Goal: Task Accomplishment & Management: Complete application form

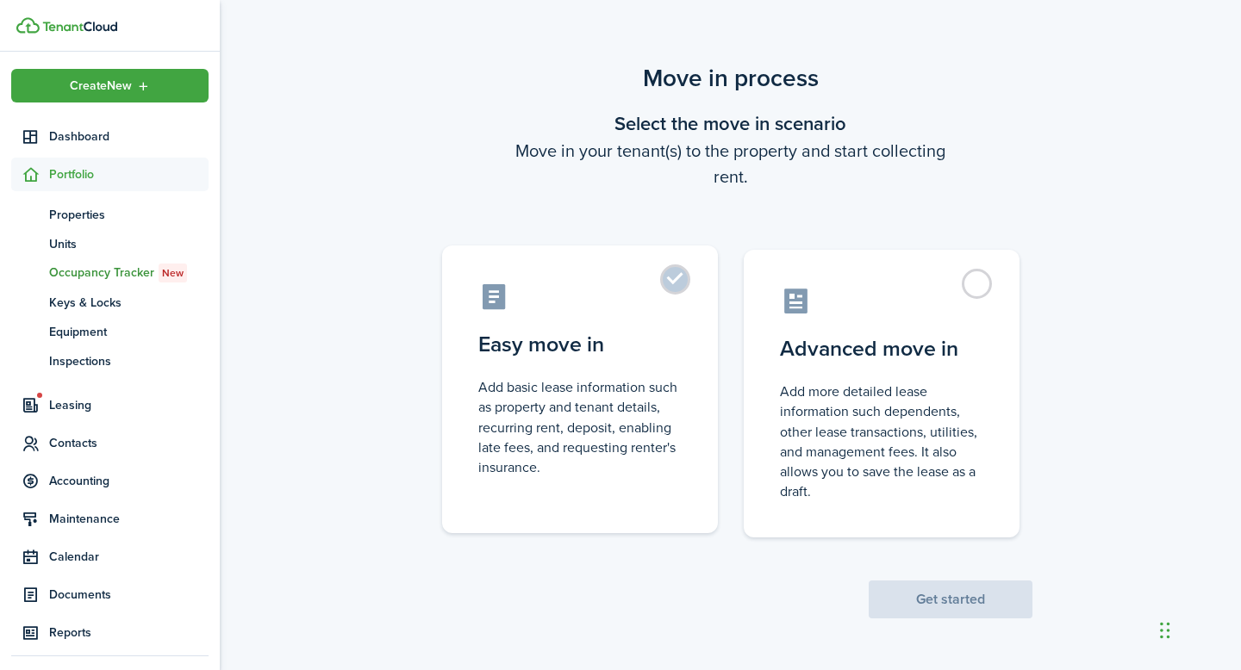
click at [588, 454] on control-radio-card-description "Add basic lease information such as property and tenant details, recurring rent…" at bounding box center [579, 427] width 203 height 100
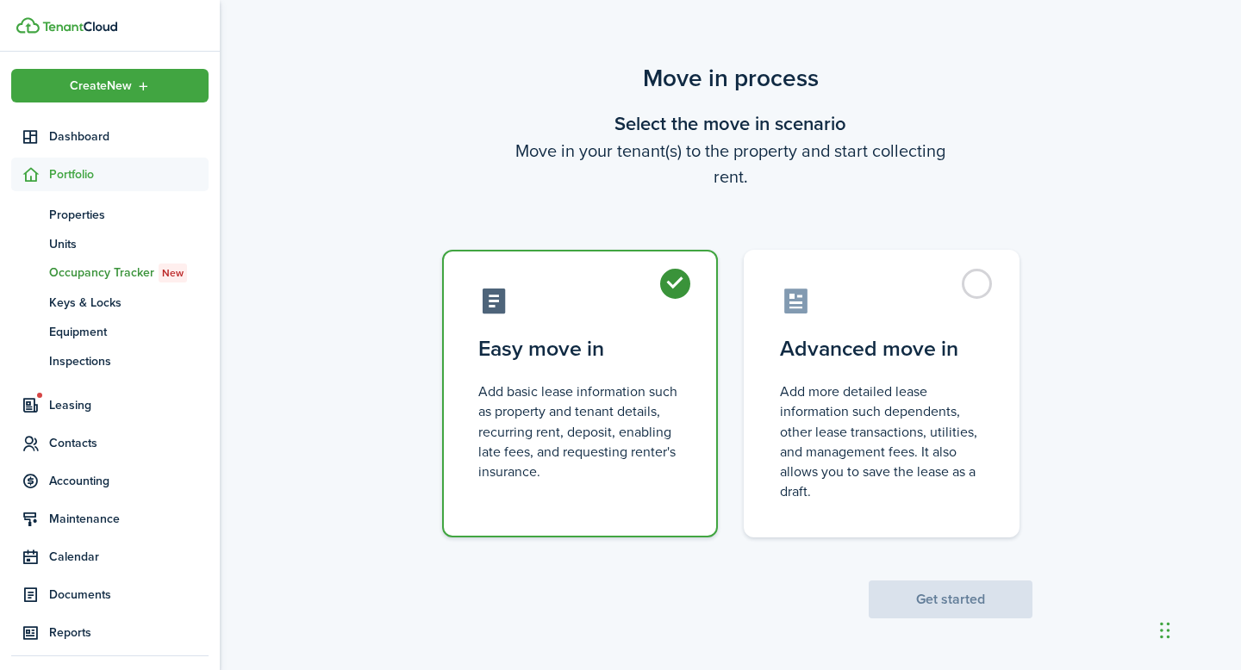
radio input "true"
click at [977, 593] on button "Get started" at bounding box center [950, 600] width 164 height 38
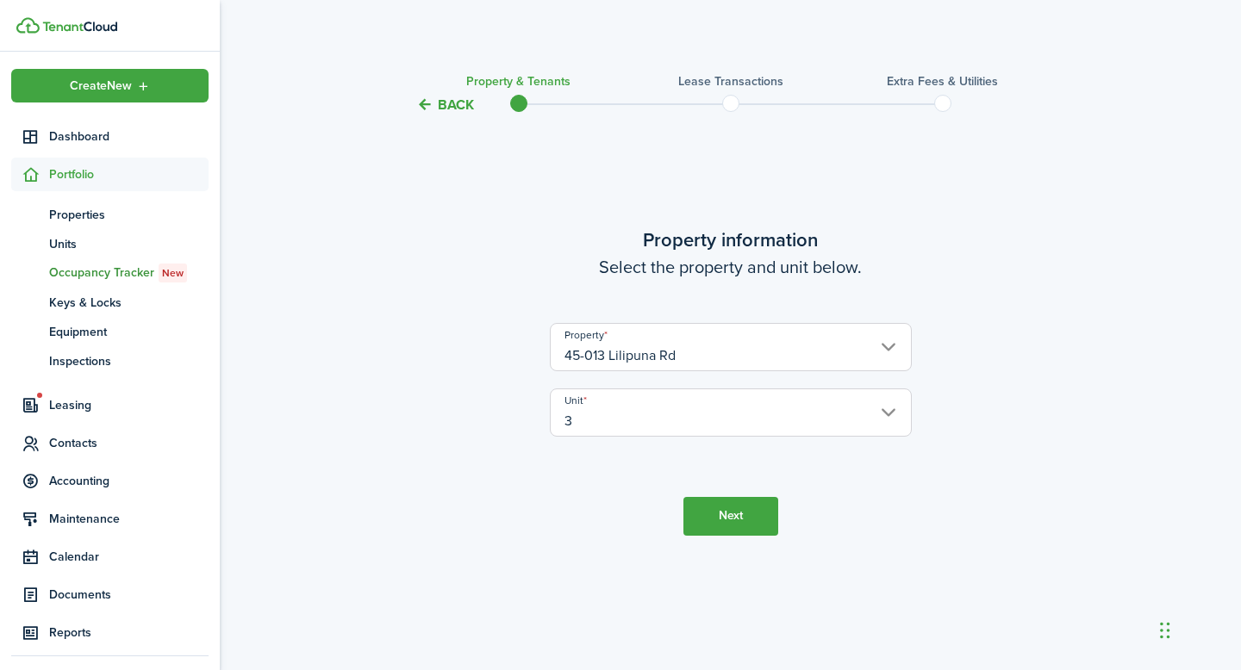
click at [748, 519] on button "Next" at bounding box center [730, 516] width 95 height 39
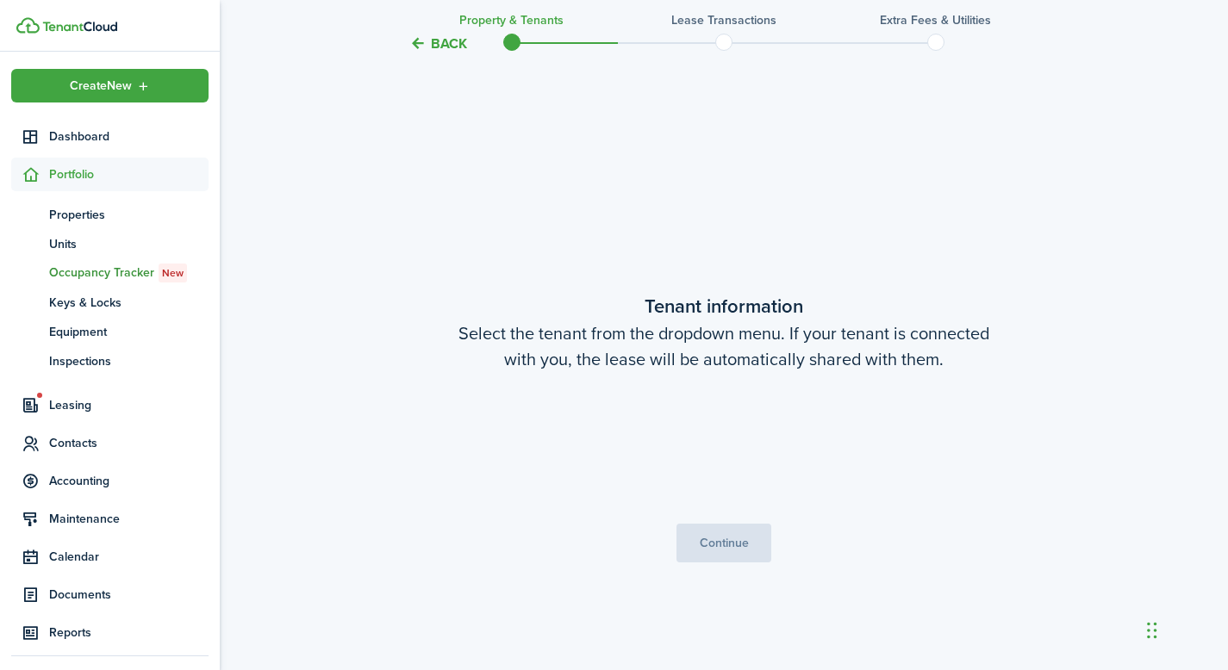
scroll to position [555, 0]
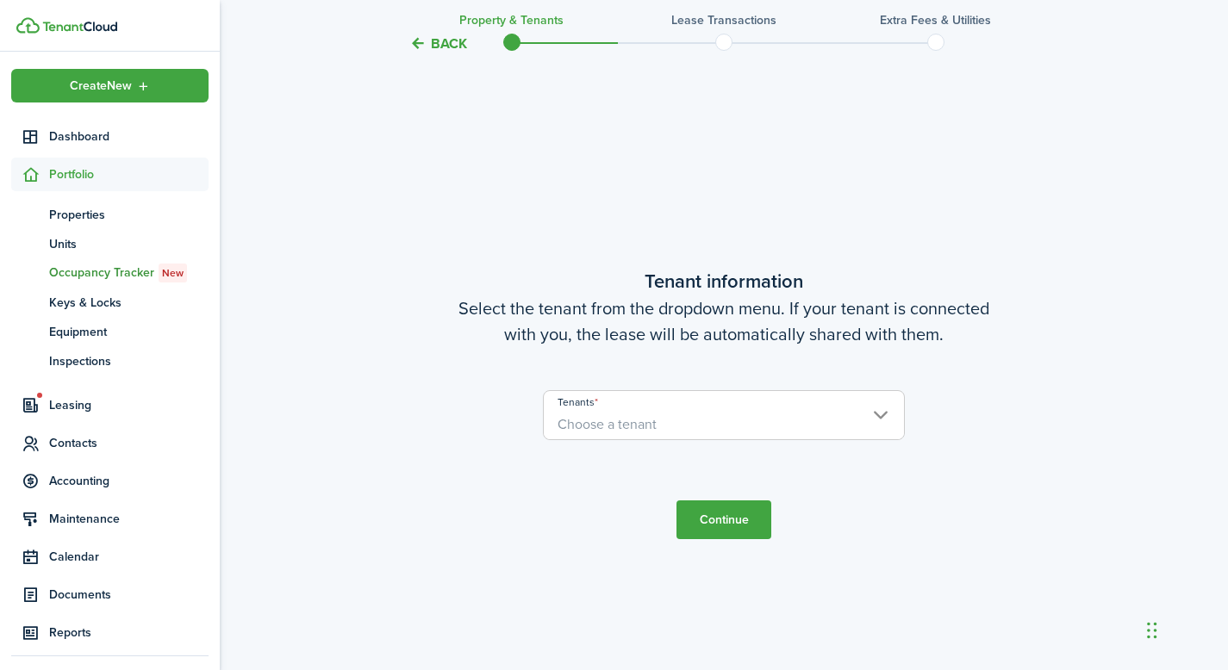
click at [743, 429] on span "Choose a tenant" at bounding box center [724, 424] width 360 height 29
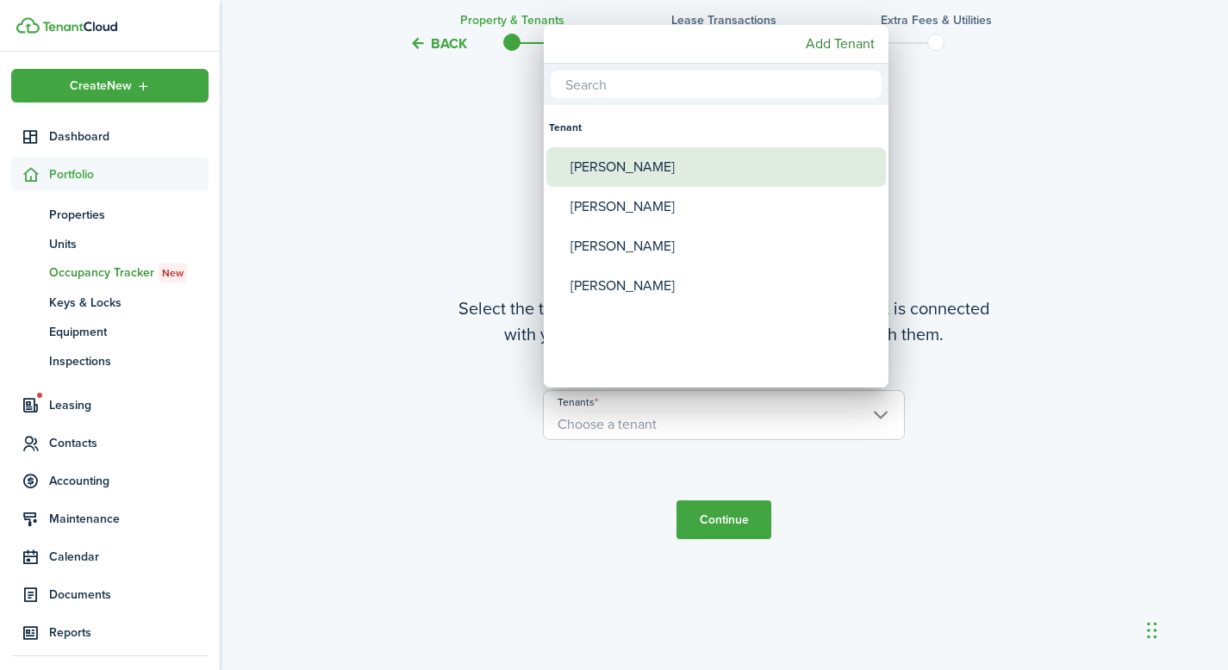
click at [675, 167] on div "[PERSON_NAME]" at bounding box center [722, 167] width 305 height 40
type input "[PERSON_NAME]"
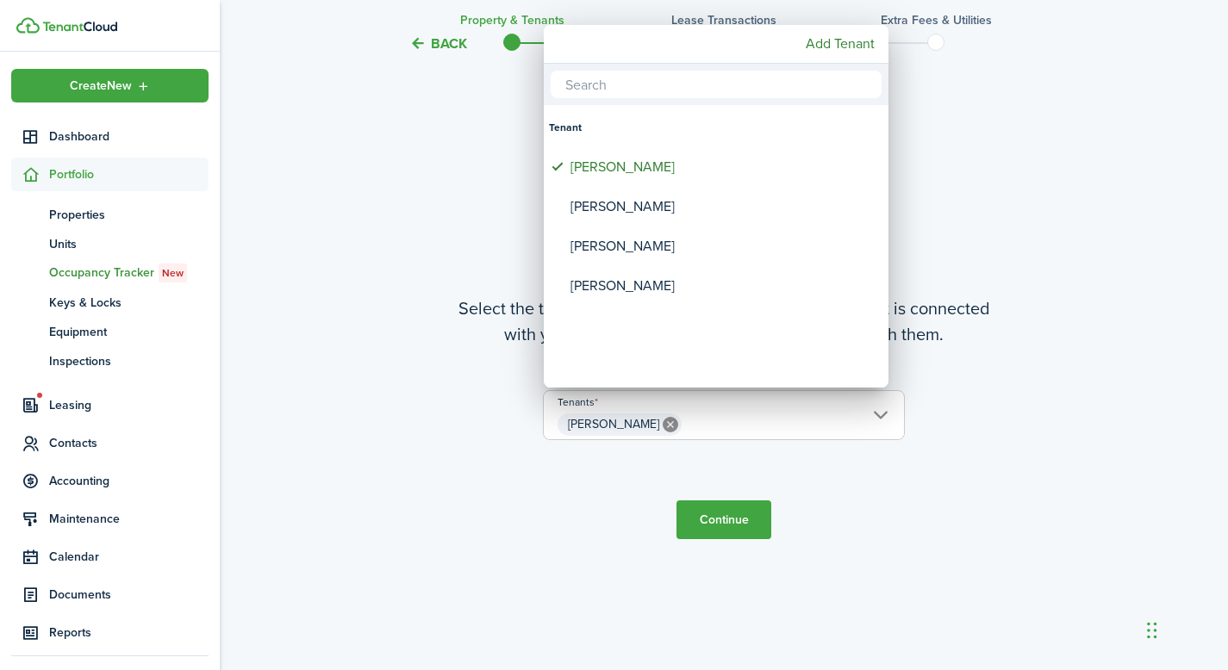
click at [737, 513] on div at bounding box center [613, 335] width 1503 height 946
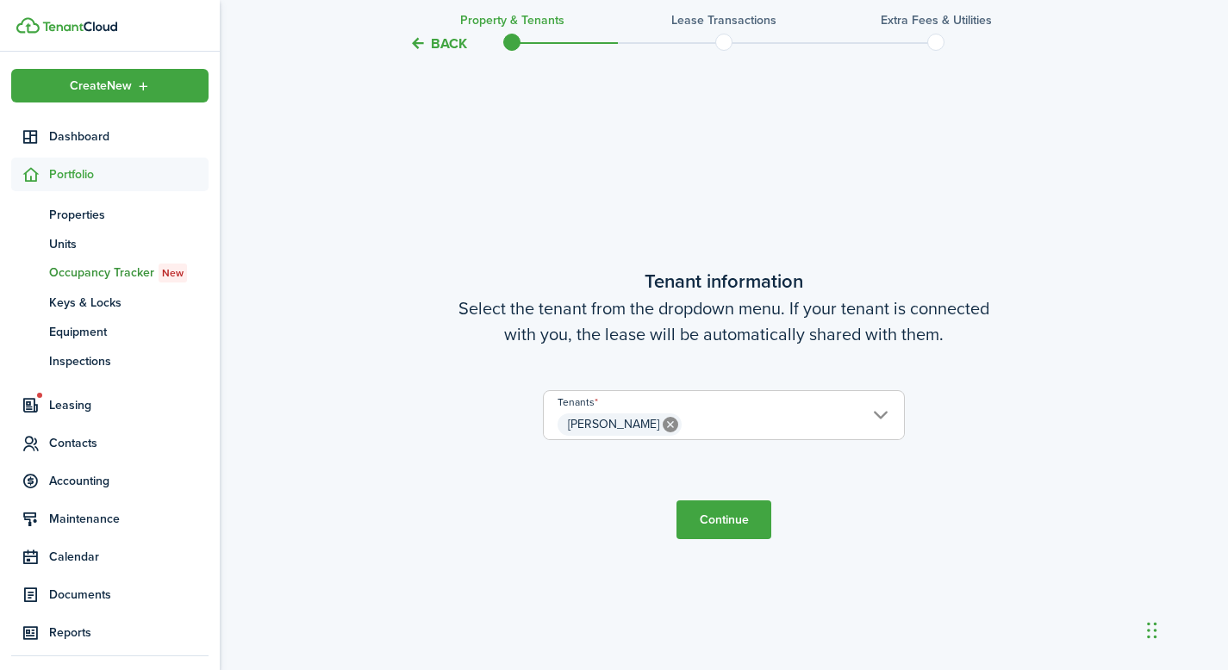
click at [737, 518] on button "Continue" at bounding box center [723, 520] width 95 height 39
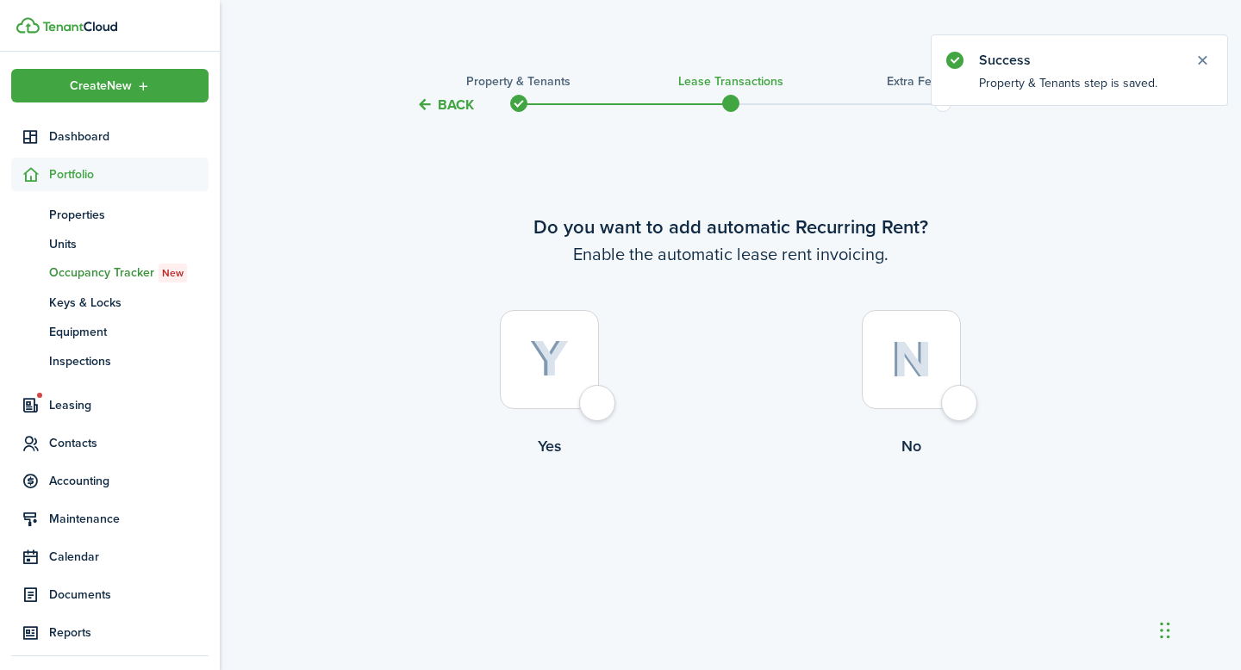
click at [551, 382] on div at bounding box center [549, 359] width 99 height 99
radio input "true"
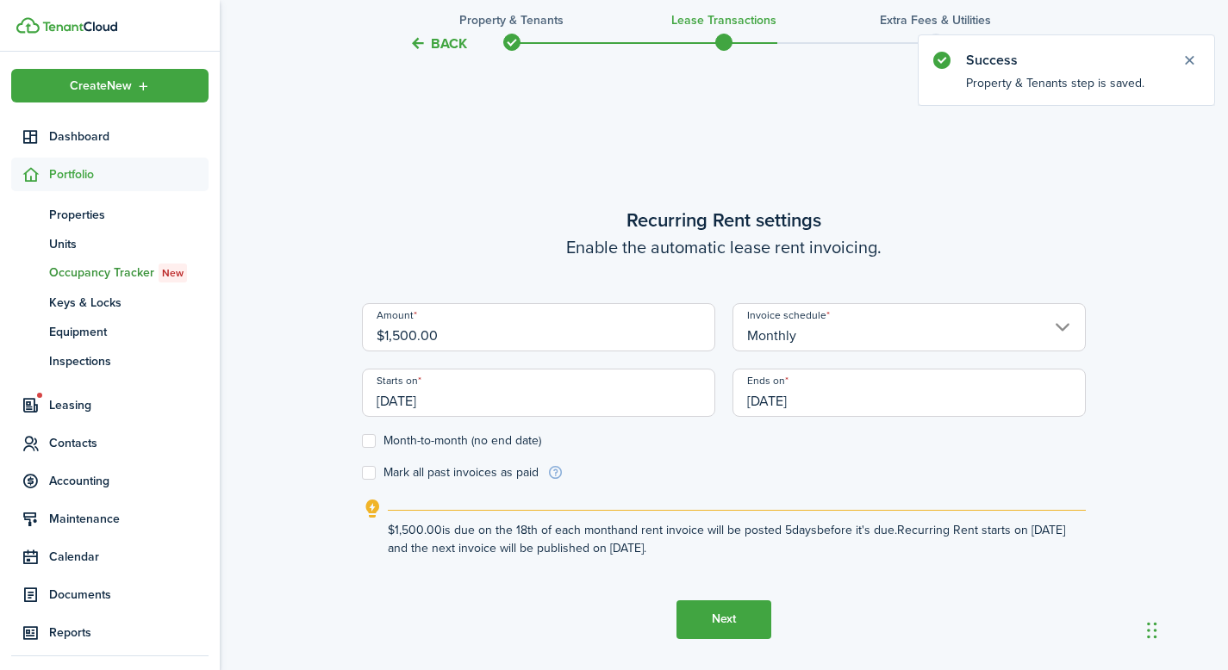
scroll to position [555, 0]
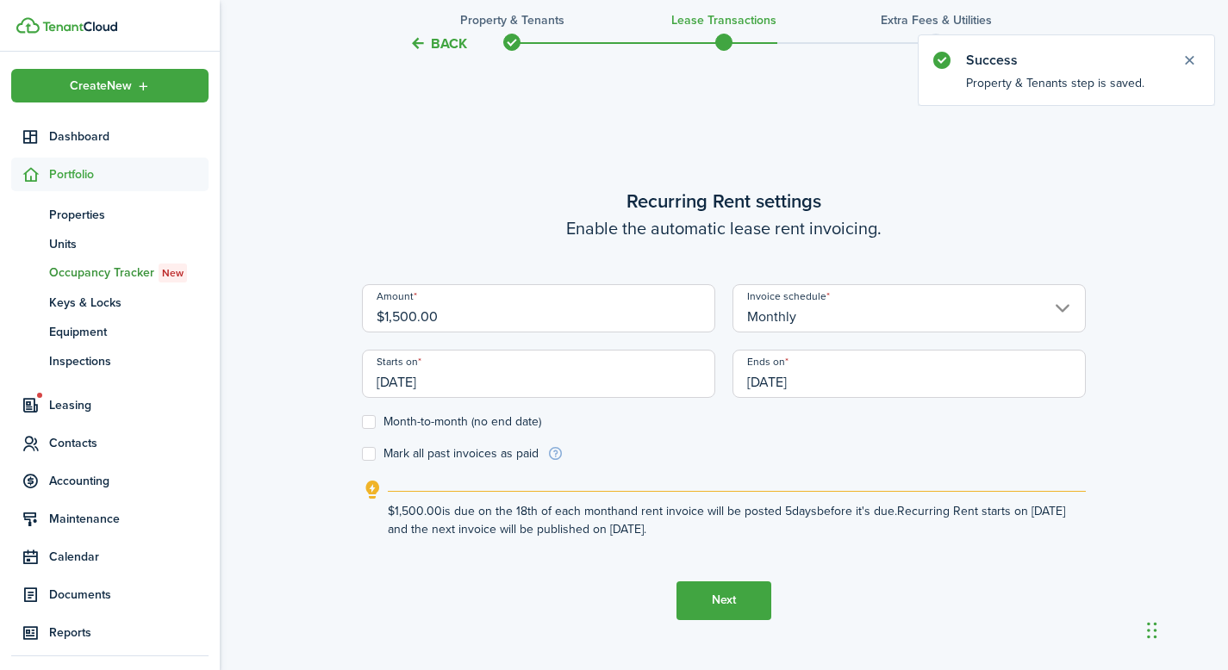
click at [545, 383] on input "[DATE]" at bounding box center [538, 374] width 353 height 48
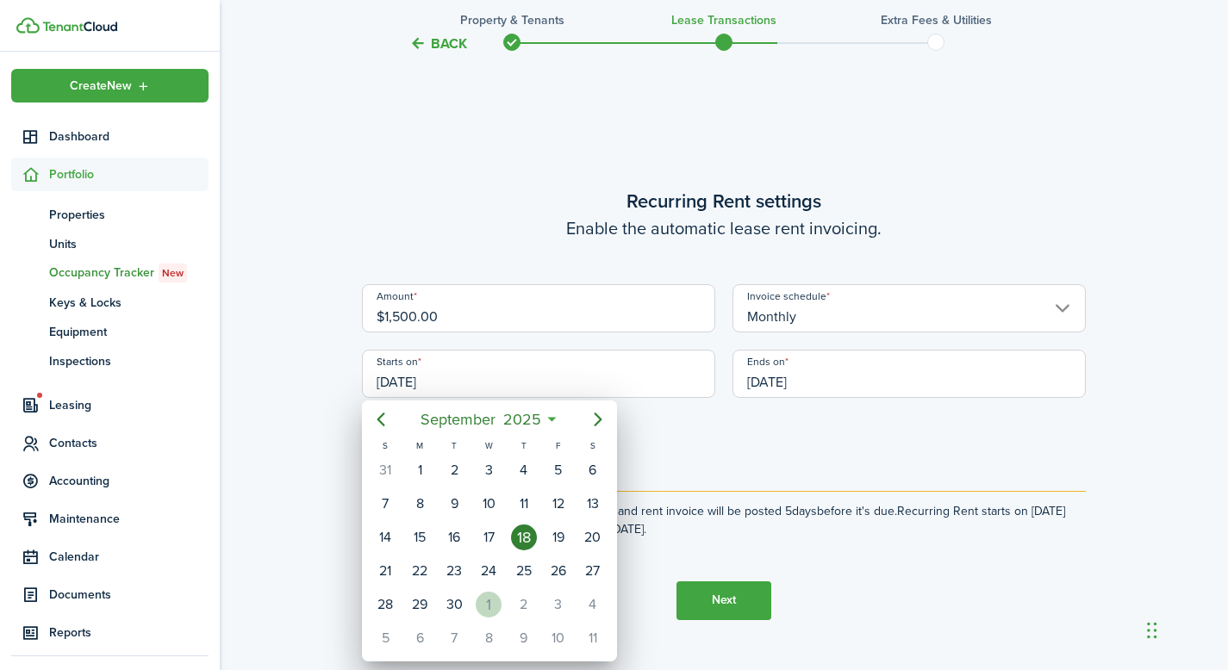
click at [487, 602] on div "1" at bounding box center [489, 605] width 26 height 26
type input "[DATE]"
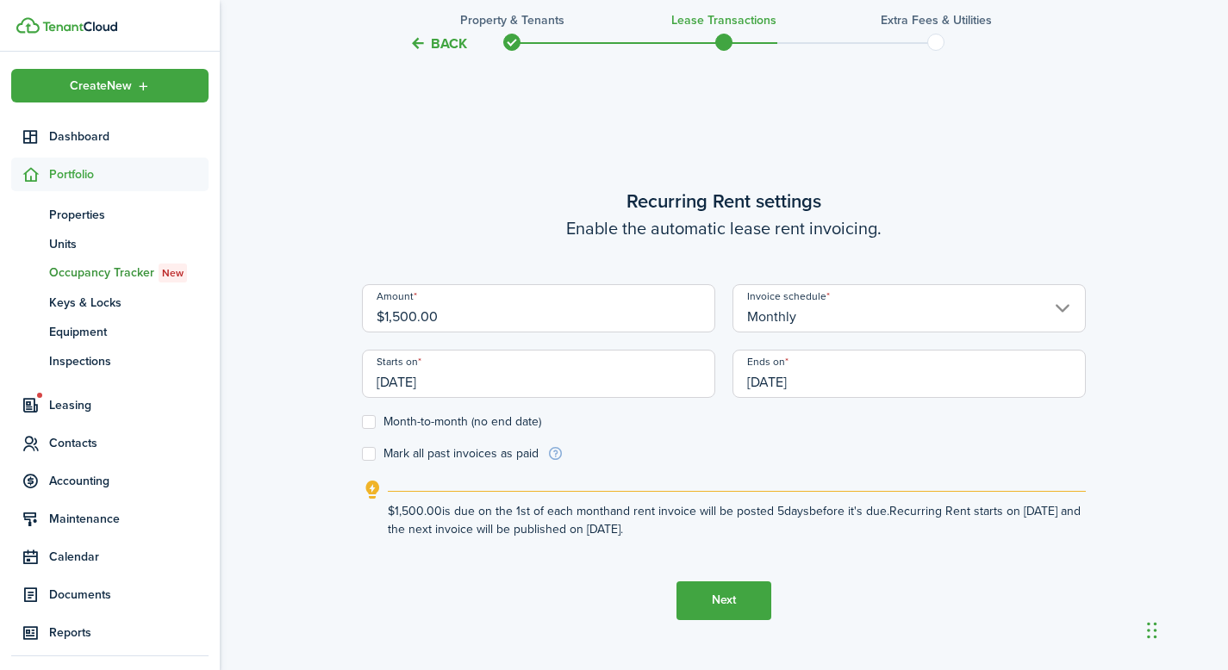
click at [816, 389] on input "[DATE]" at bounding box center [908, 374] width 353 height 48
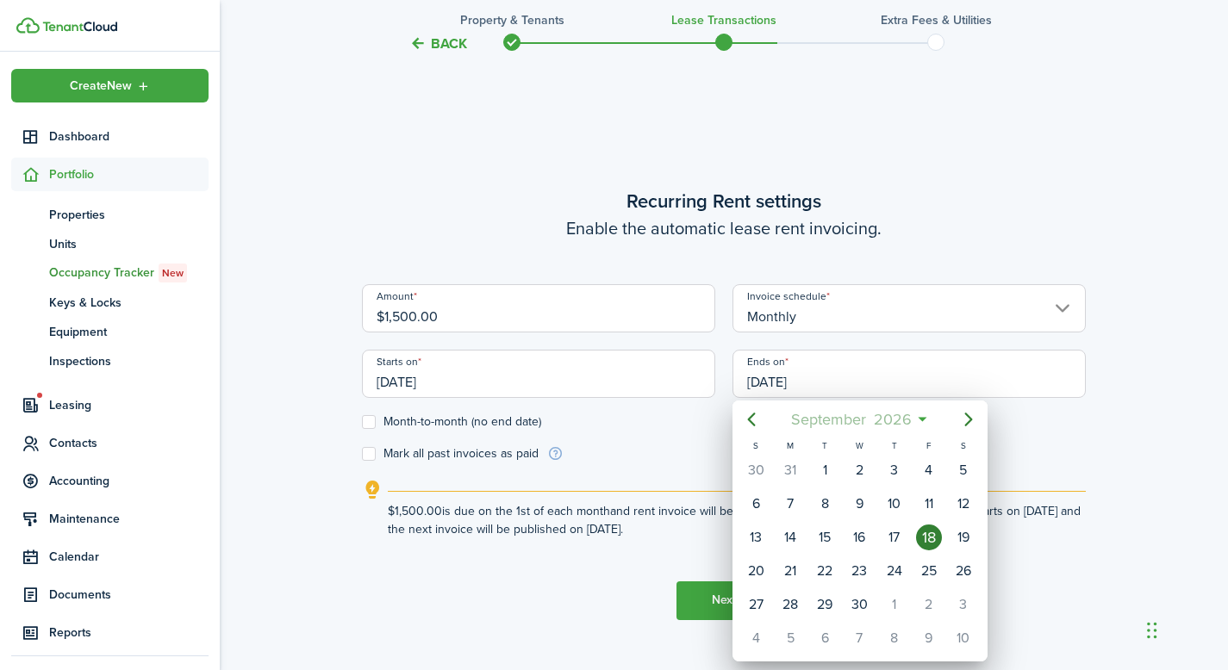
click at [862, 418] on span "September" at bounding box center [828, 419] width 83 height 31
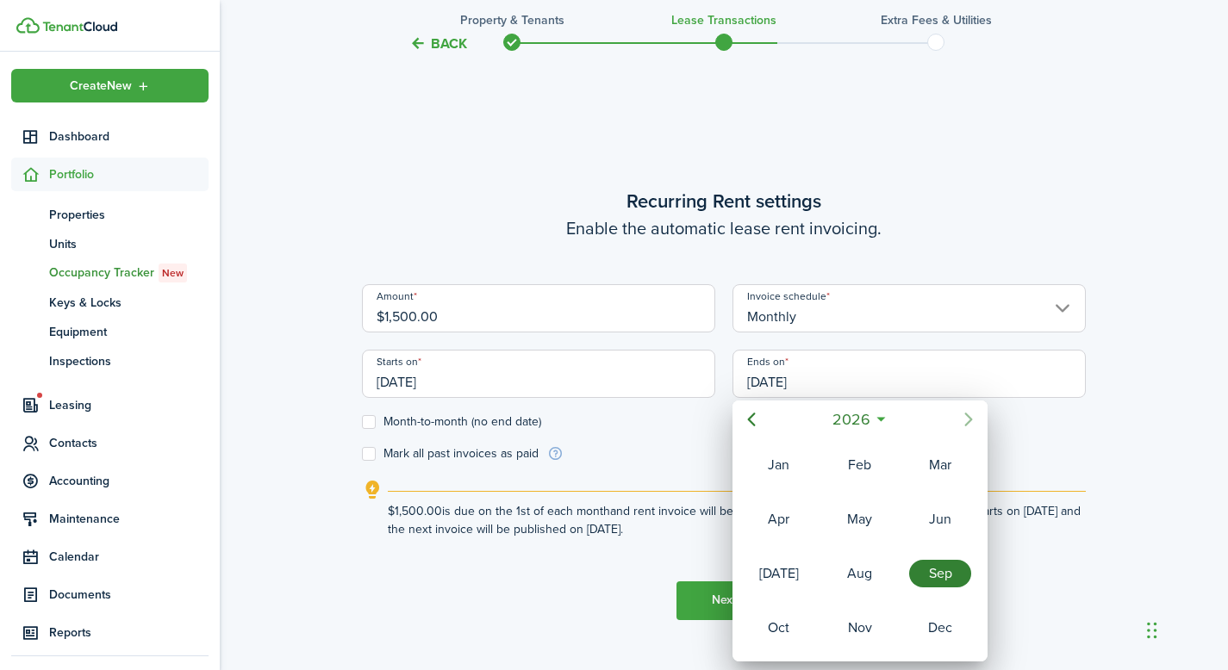
click at [967, 423] on icon "Next page" at bounding box center [968, 420] width 8 height 14
click at [936, 466] on div "Mar" at bounding box center [940, 465] width 62 height 28
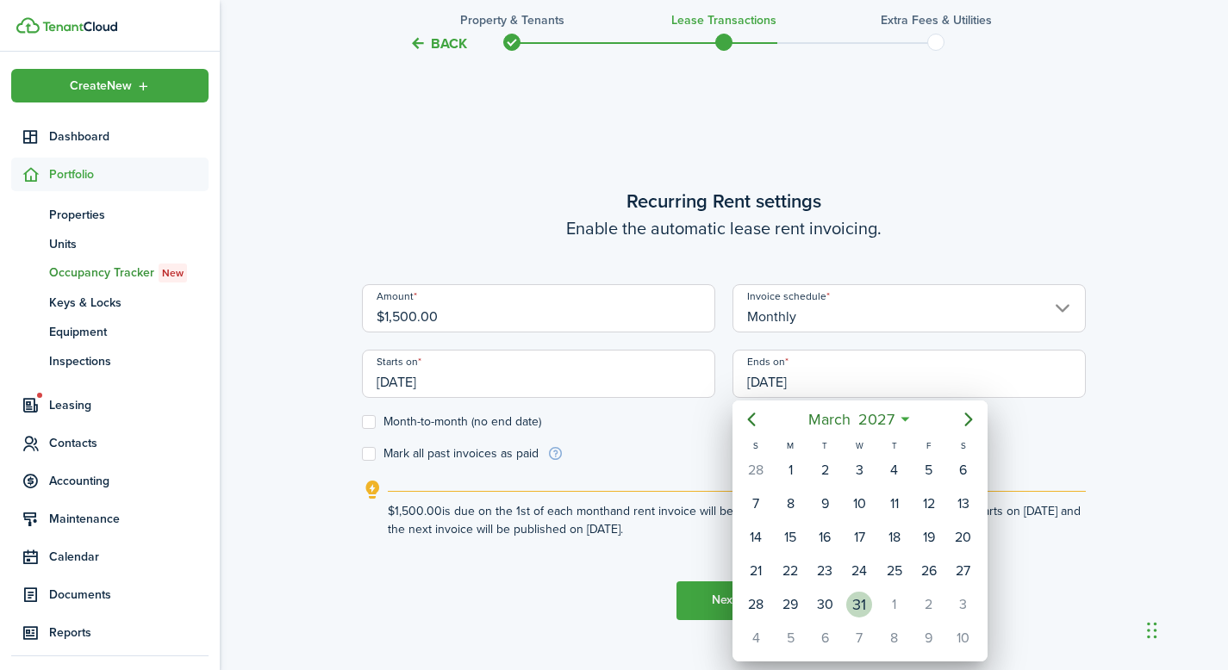
drag, startPoint x: 862, startPoint y: 611, endPoint x: 873, endPoint y: 613, distance: 10.5
click at [871, 613] on div "31" at bounding box center [859, 604] width 34 height 33
type input "[DATE]"
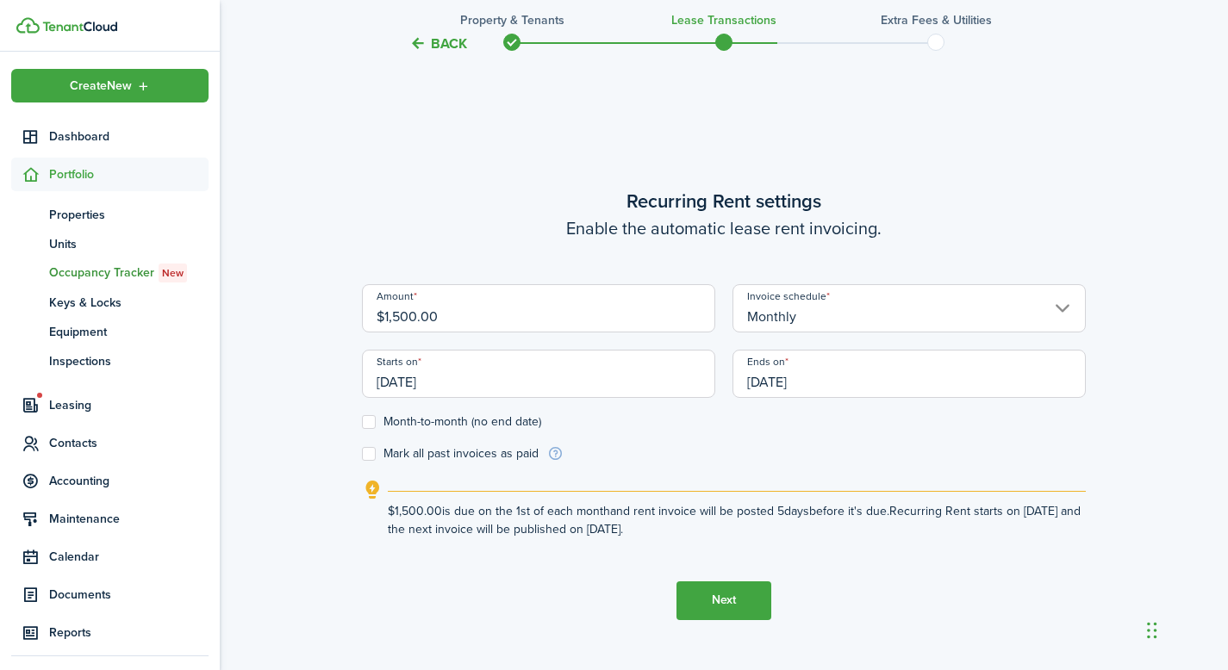
click at [737, 601] on button "Next" at bounding box center [723, 601] width 95 height 39
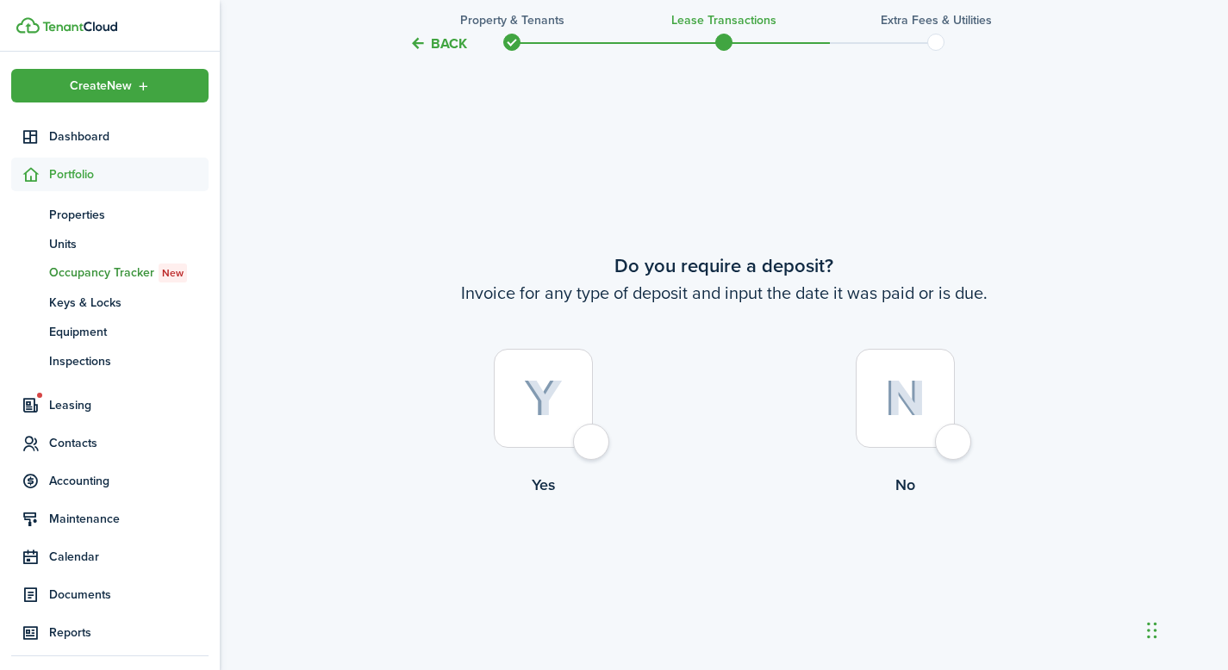
scroll to position [1225, 0]
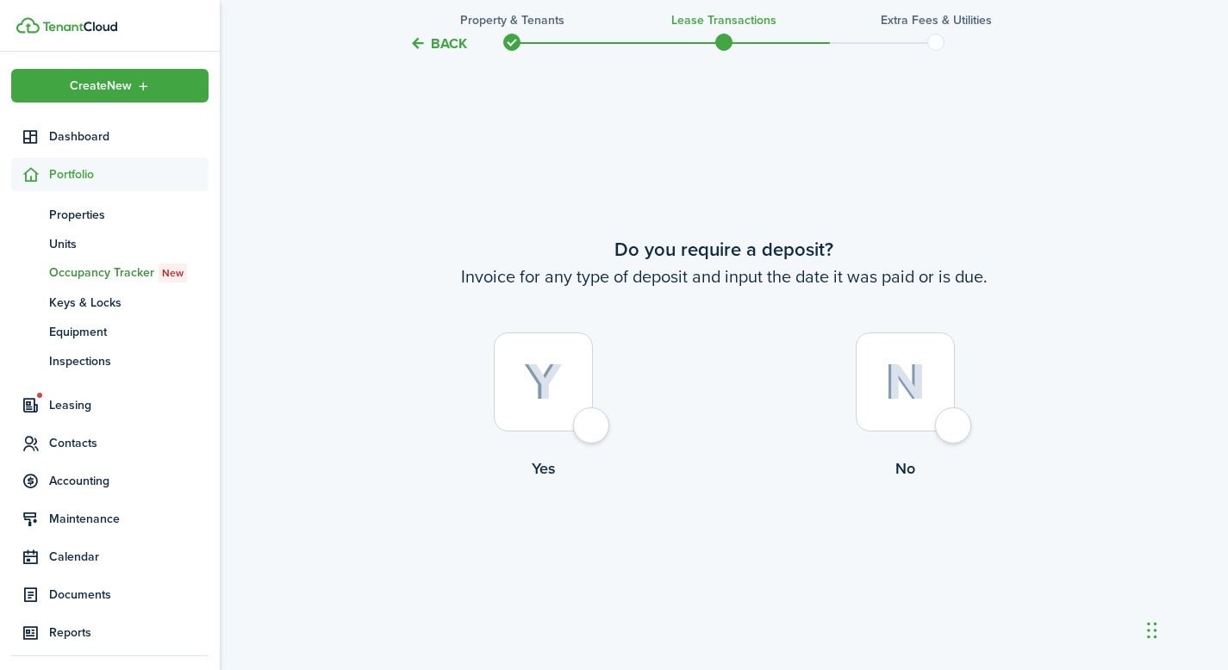
click at [557, 395] on img at bounding box center [543, 383] width 39 height 38
radio input "true"
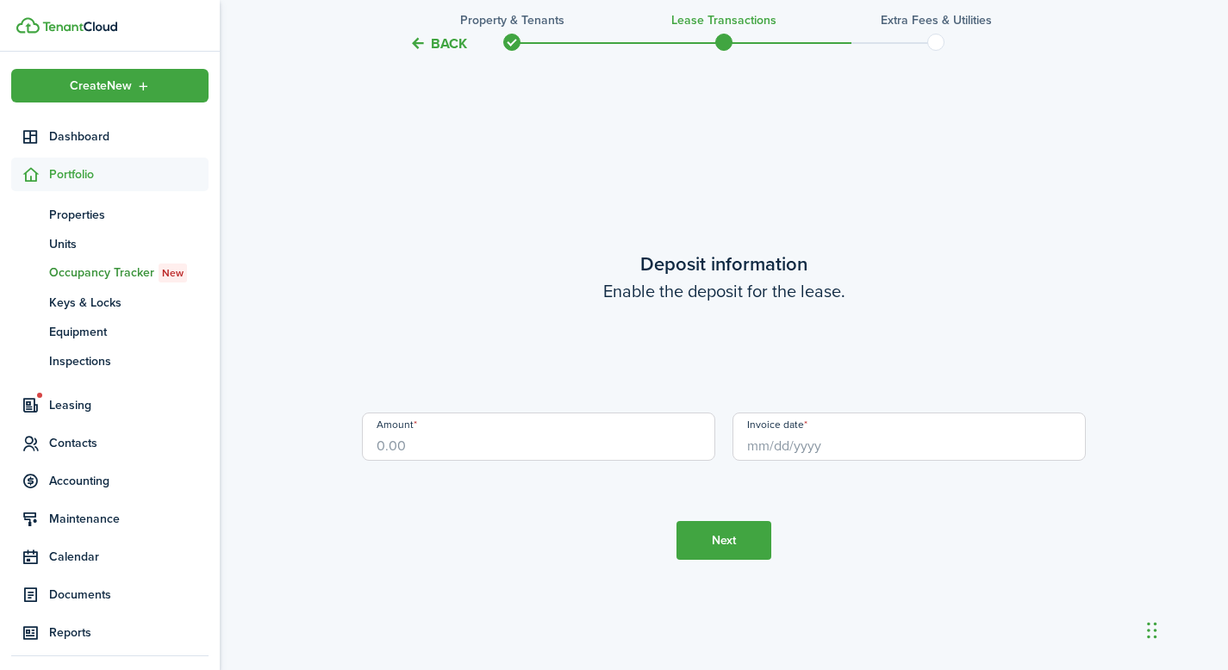
scroll to position [1895, 0]
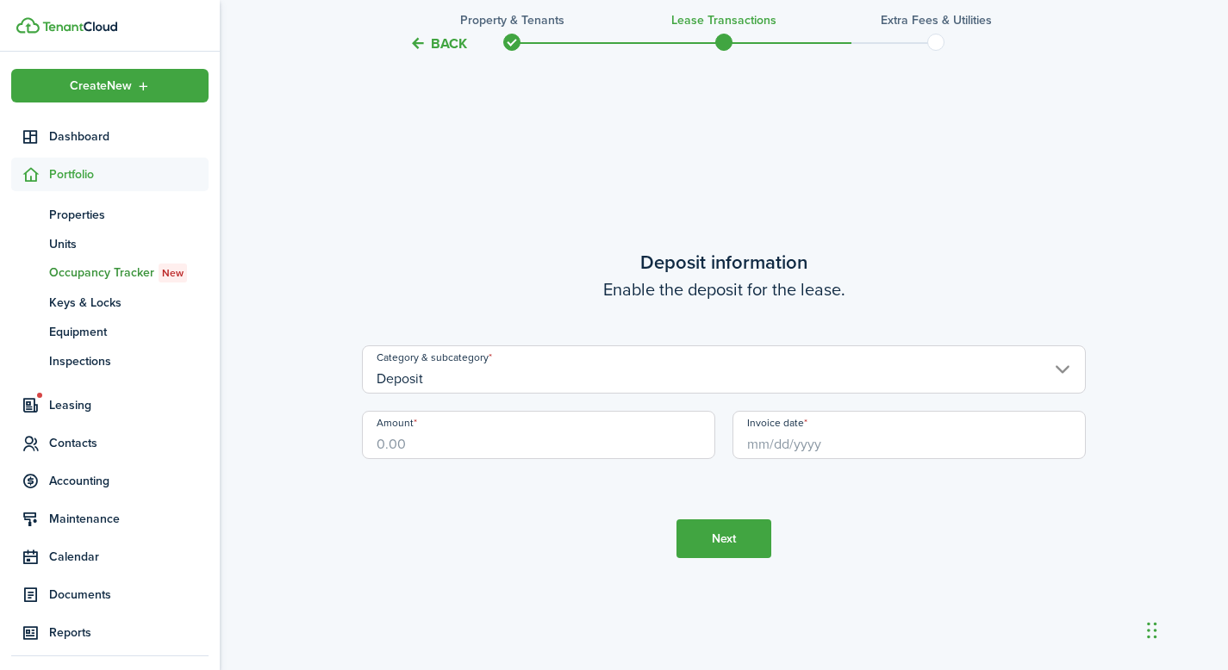
click at [496, 445] on input "Amount" at bounding box center [538, 435] width 353 height 48
click at [804, 443] on input "Invoice date" at bounding box center [908, 435] width 353 height 48
type input "$1,500.00"
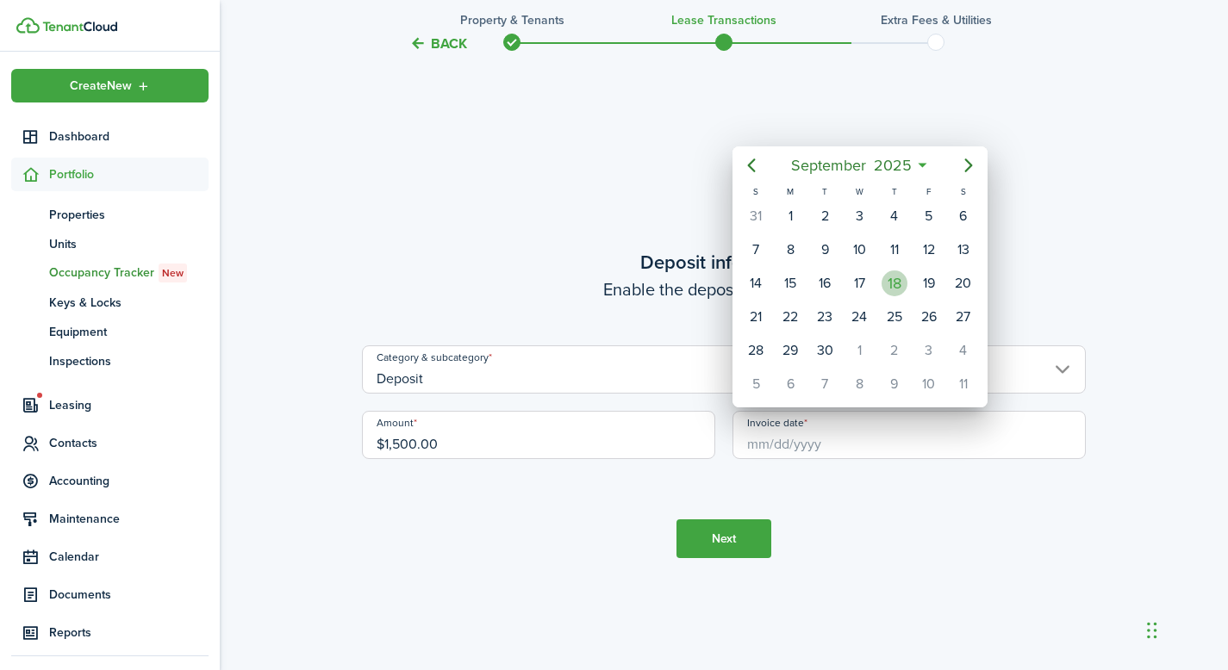
click at [899, 284] on div "18" at bounding box center [894, 284] width 26 height 26
type input "[DATE]"
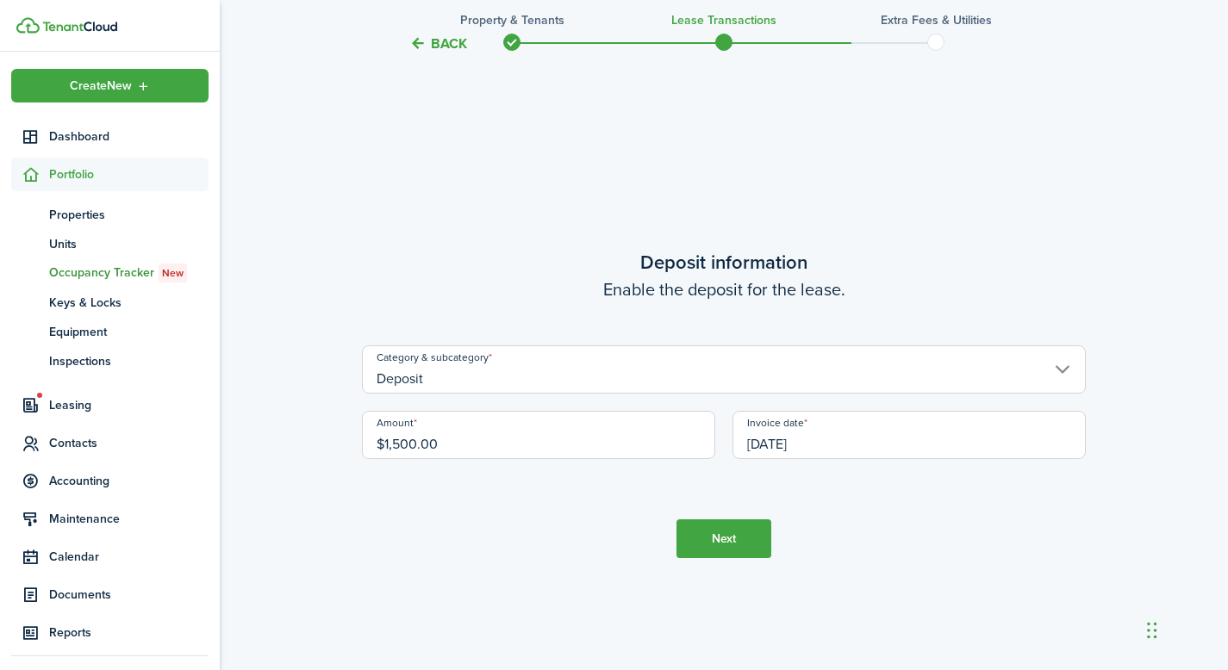
click at [737, 546] on button "Next" at bounding box center [723, 538] width 95 height 39
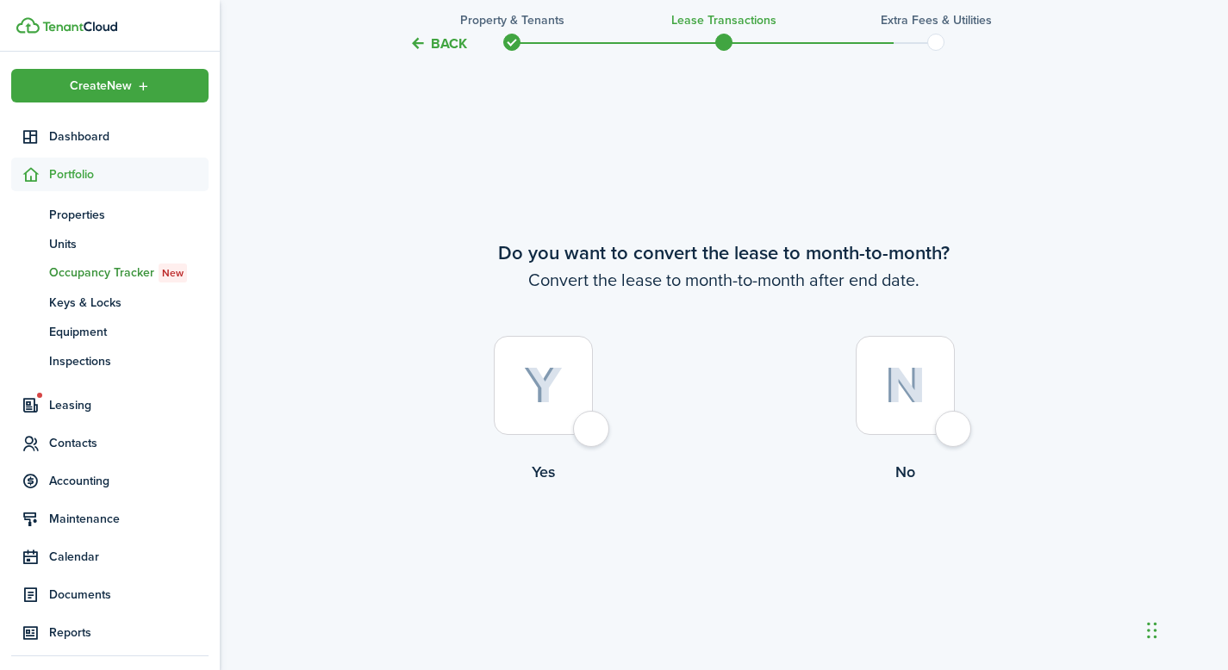
scroll to position [2566, 0]
drag, startPoint x: 903, startPoint y: 417, endPoint x: 783, endPoint y: 484, distance: 137.3
click at [784, 484] on label "No" at bounding box center [905, 411] width 362 height 156
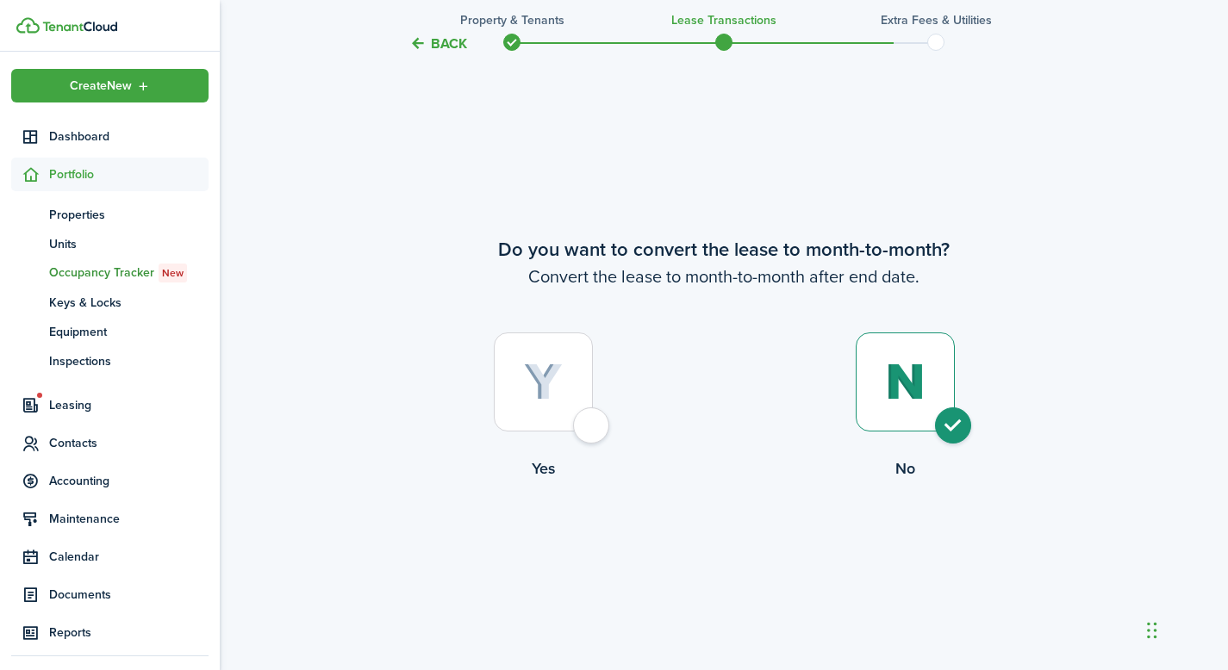
radio input "true"
click at [540, 373] on img at bounding box center [543, 383] width 39 height 38
radio input "true"
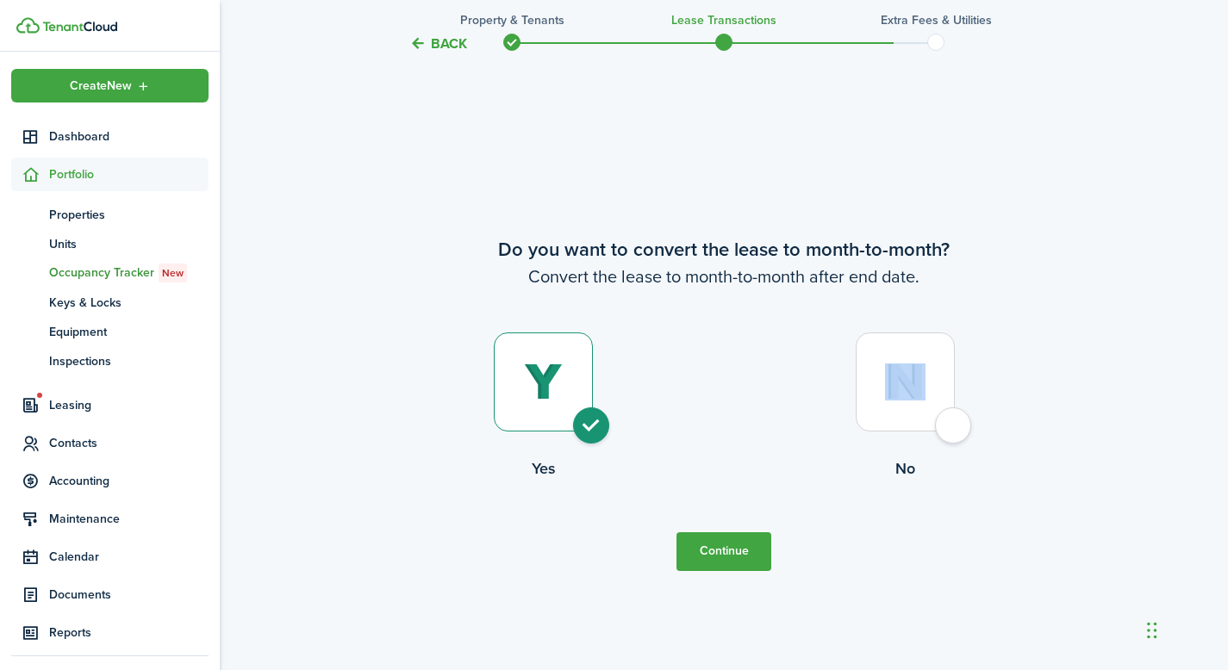
click at [718, 560] on button "Continue" at bounding box center [723, 551] width 95 height 39
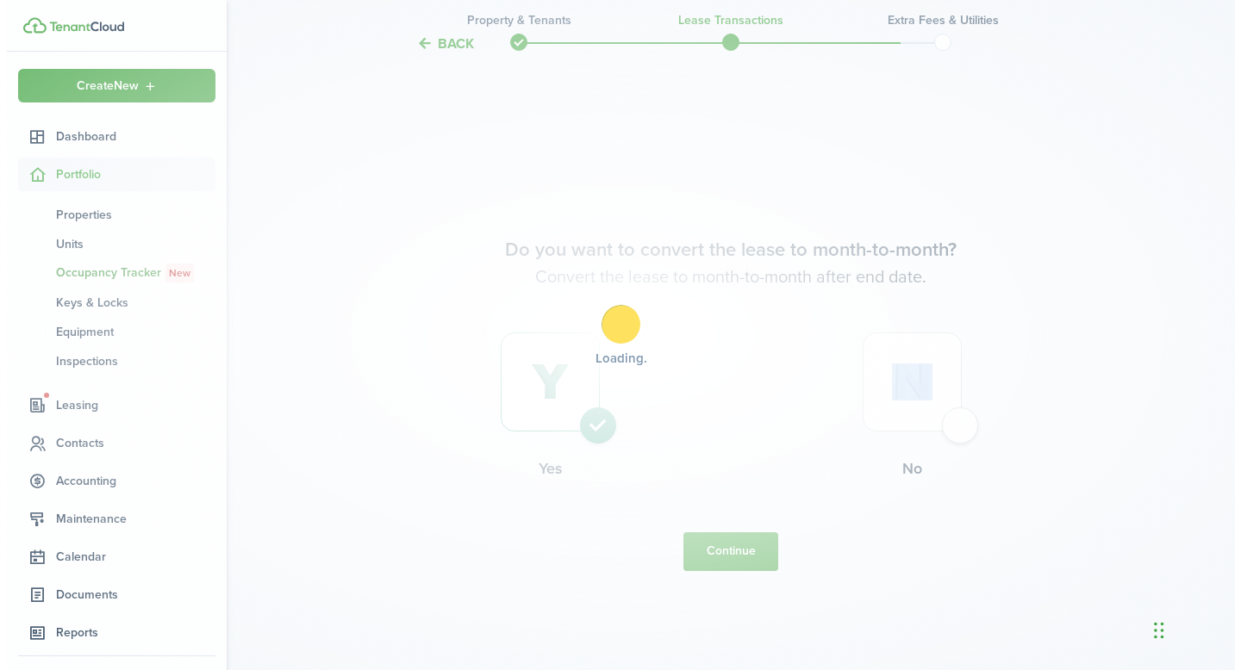
scroll to position [0, 0]
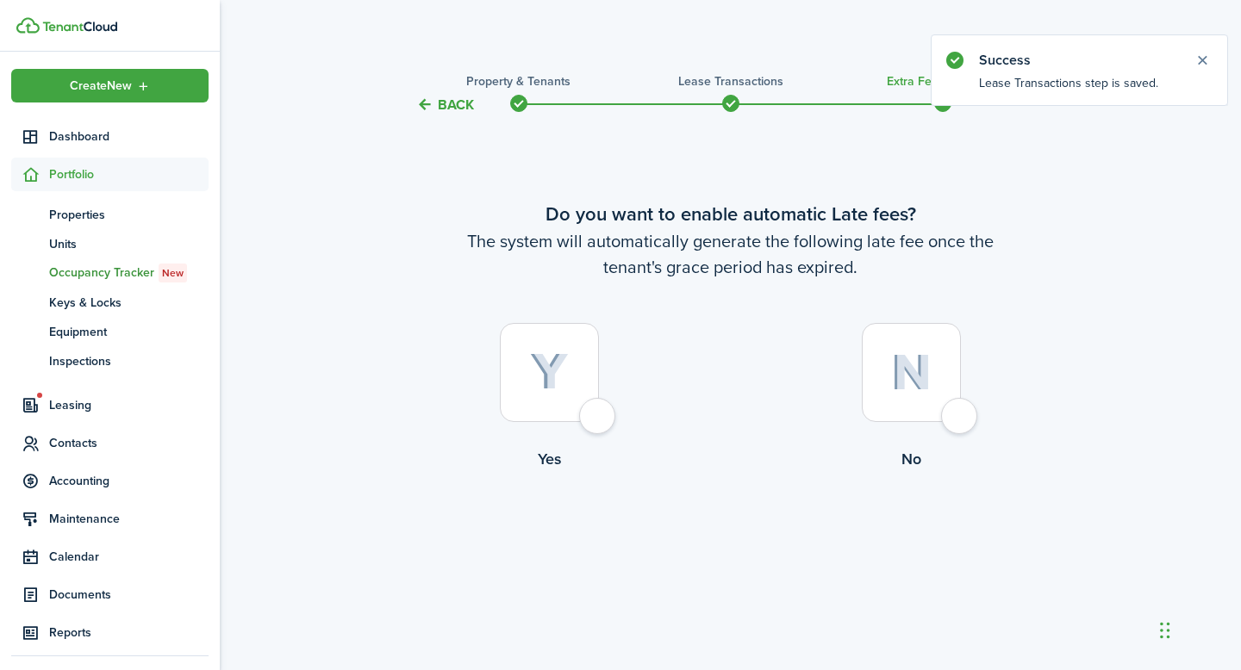
click at [545, 383] on img at bounding box center [549, 372] width 39 height 38
radio input "true"
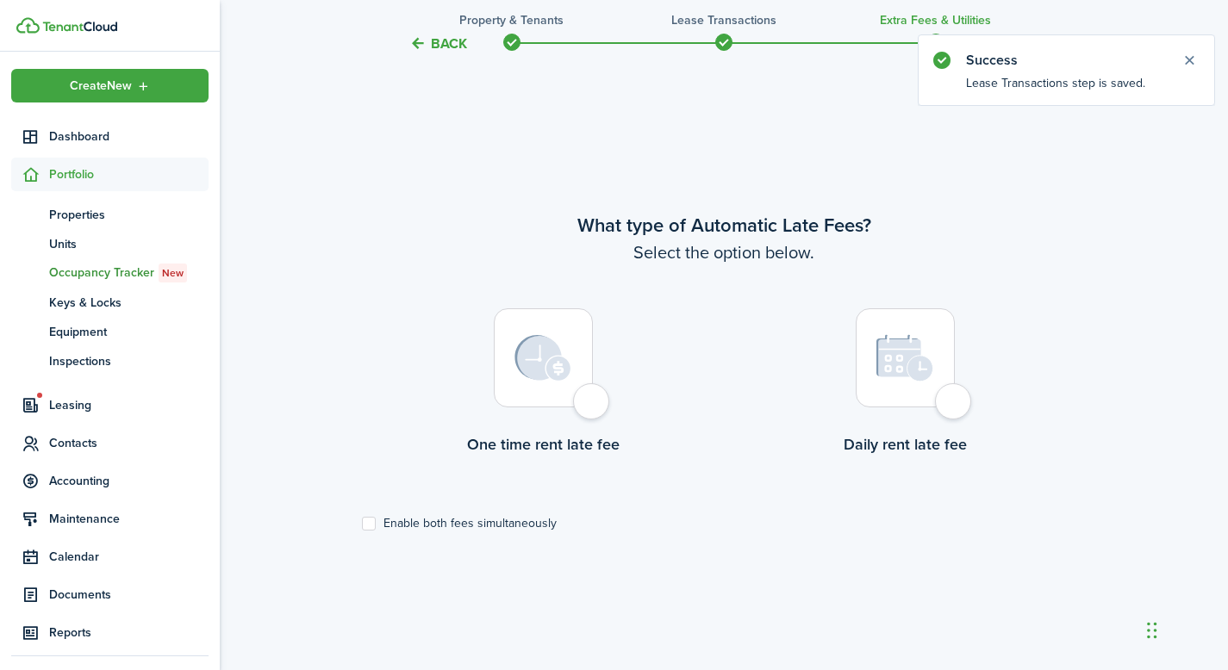
scroll to position [555, 0]
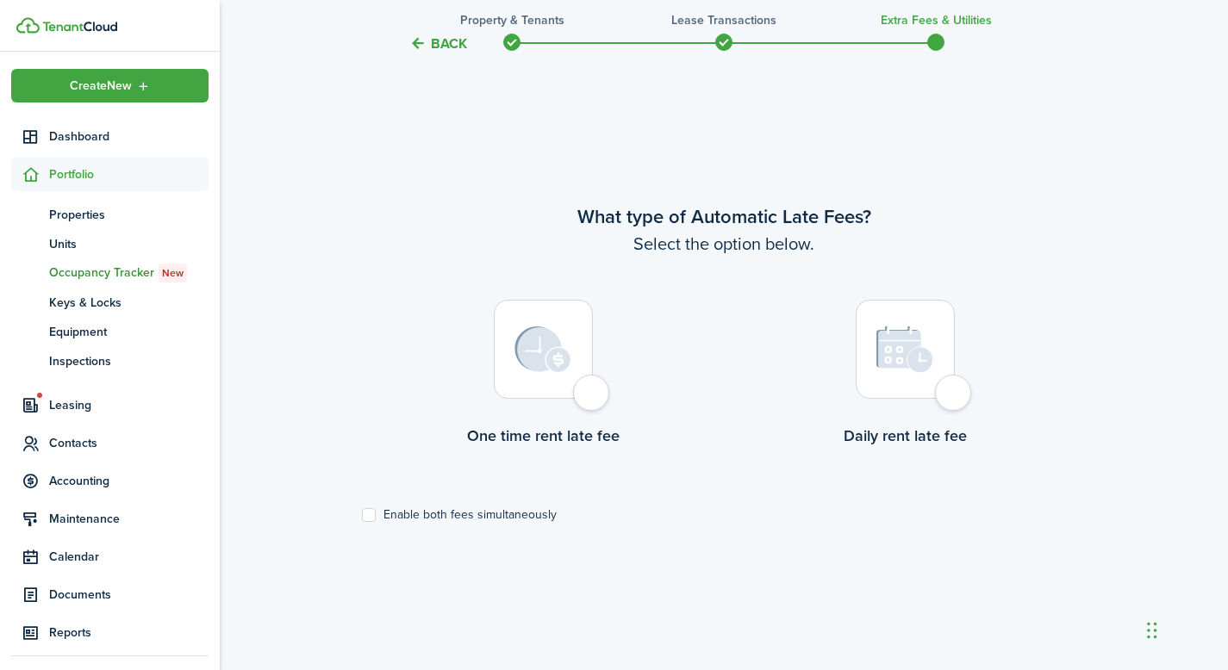
click at [574, 382] on div at bounding box center [543, 349] width 99 height 99
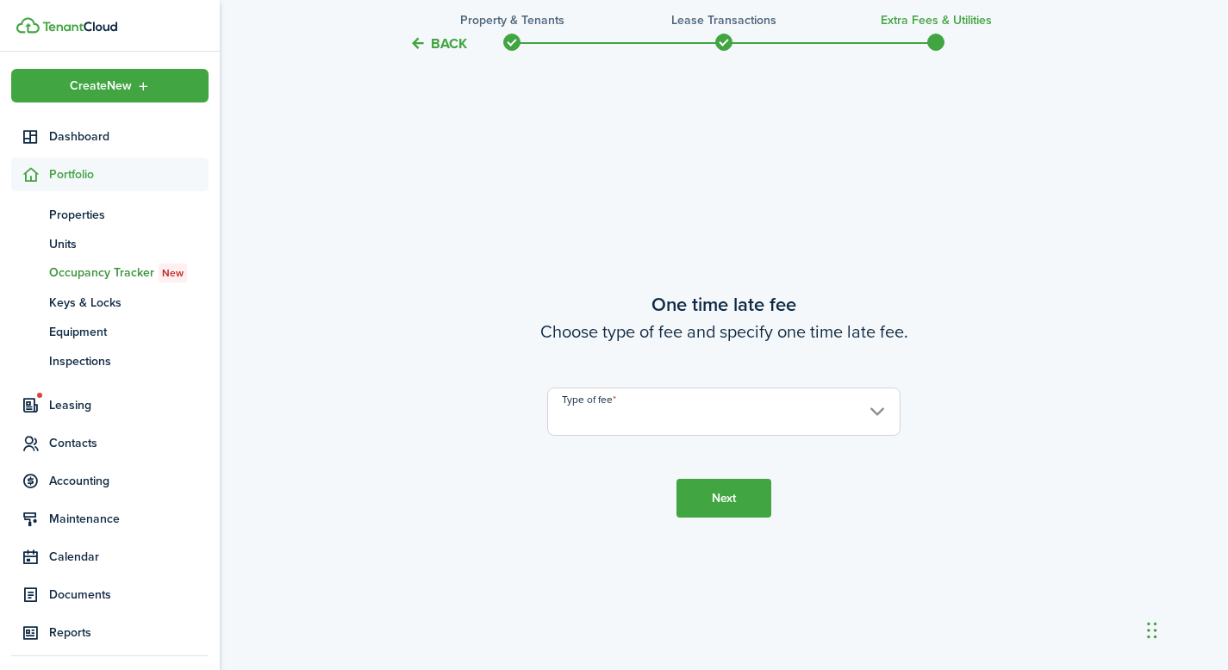
scroll to position [1225, 0]
click at [619, 425] on input "Type of fee" at bounding box center [723, 411] width 353 height 48
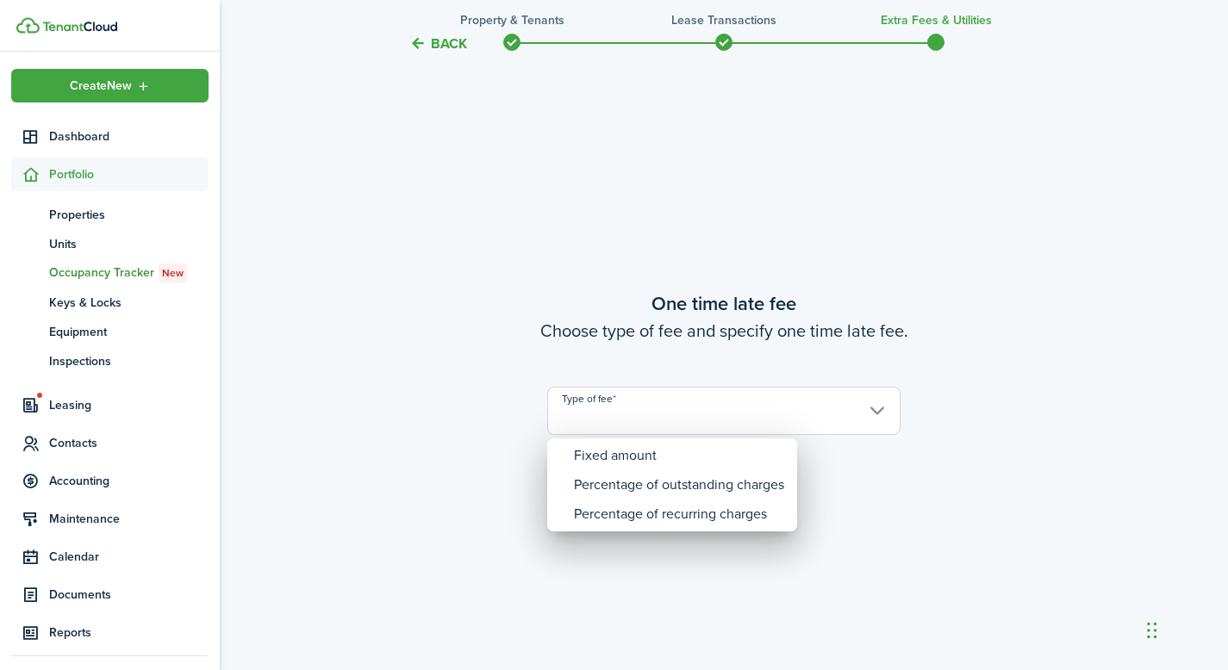
click at [545, 293] on div at bounding box center [613, 335] width 1503 height 946
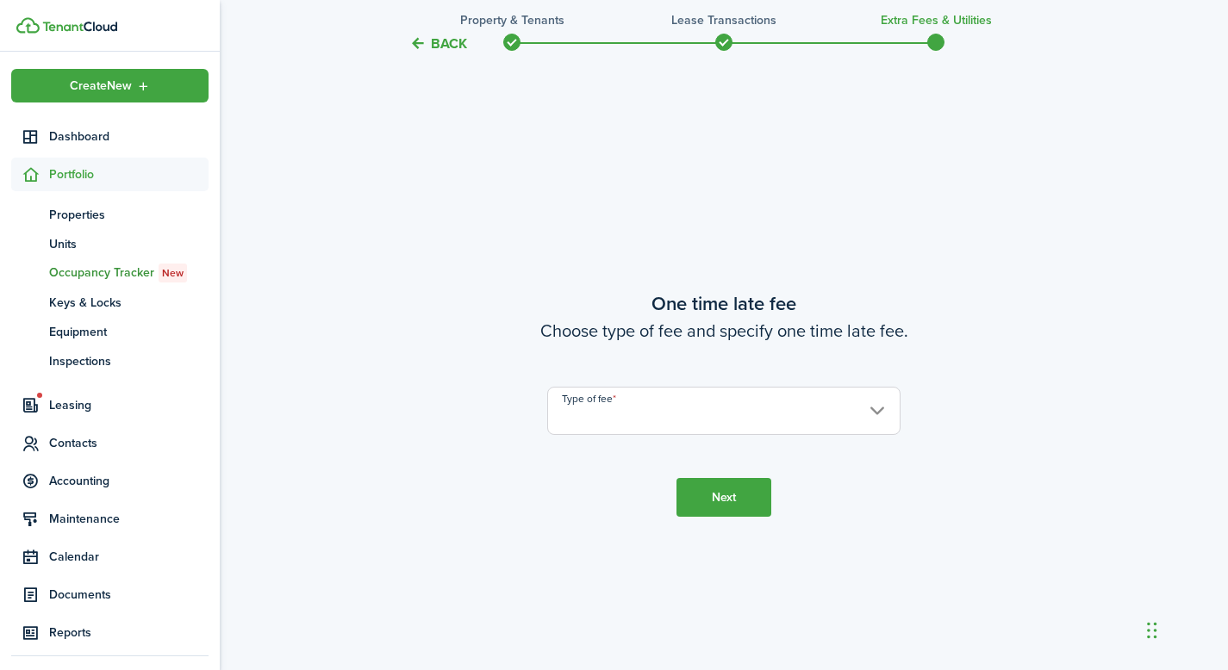
click at [429, 46] on button "Back" at bounding box center [438, 43] width 58 height 18
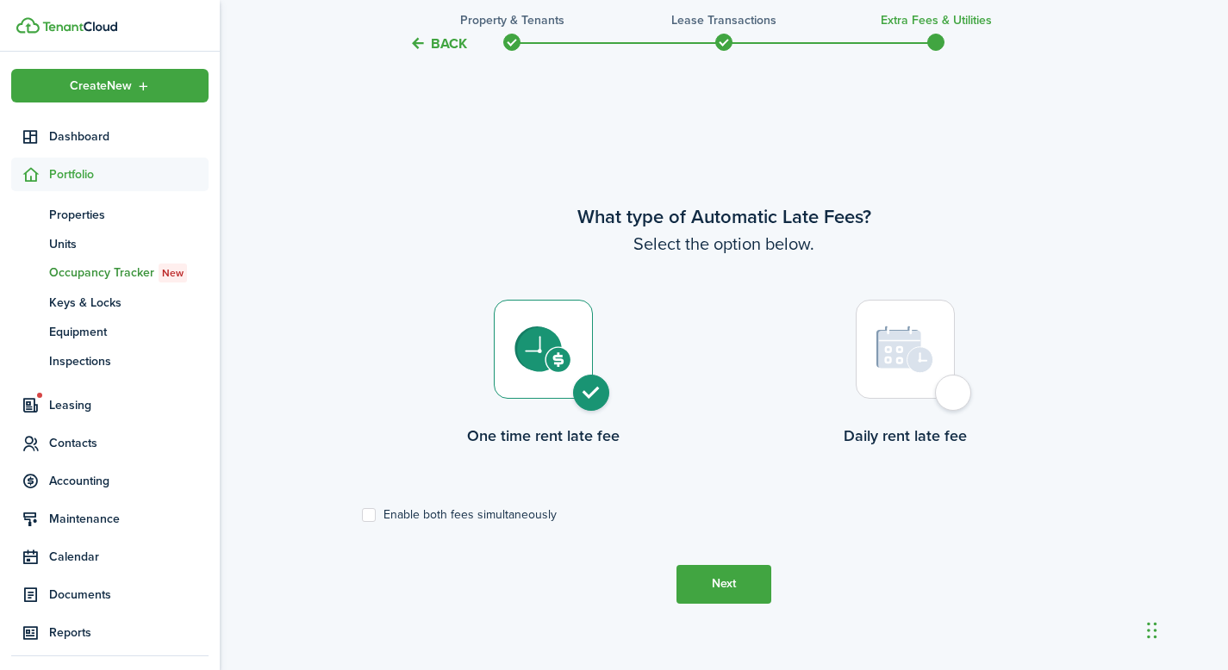
click at [906, 360] on img at bounding box center [905, 350] width 58 height 48
radio input "false"
radio input "true"
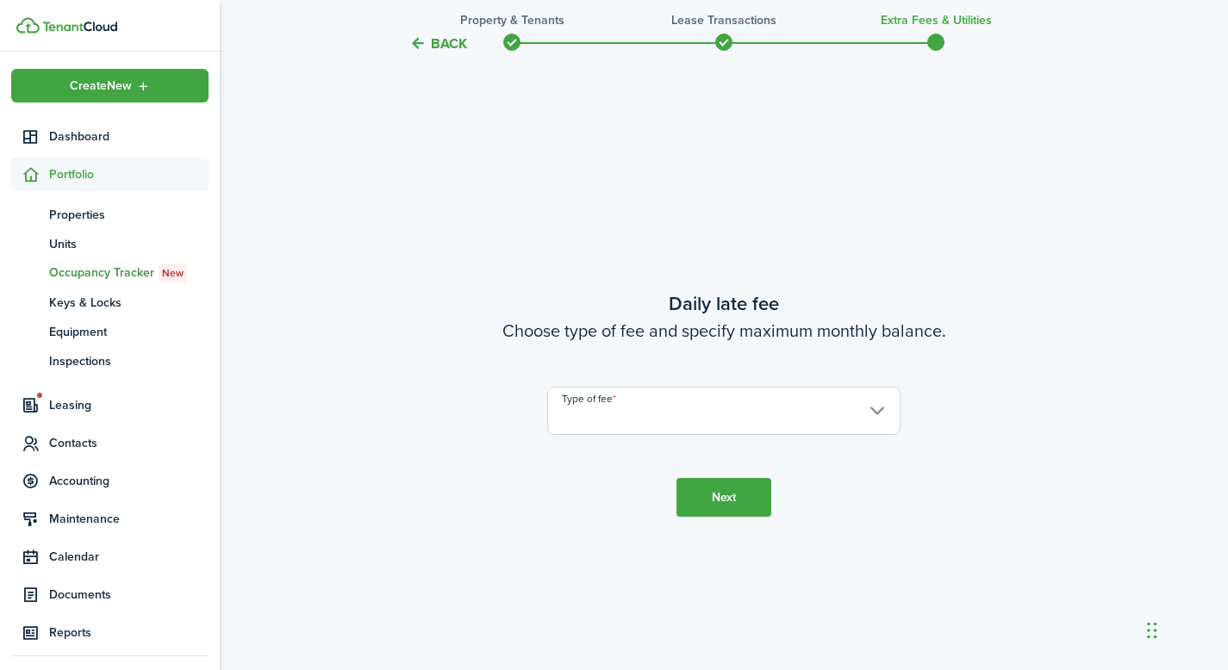
scroll to position [880, 0]
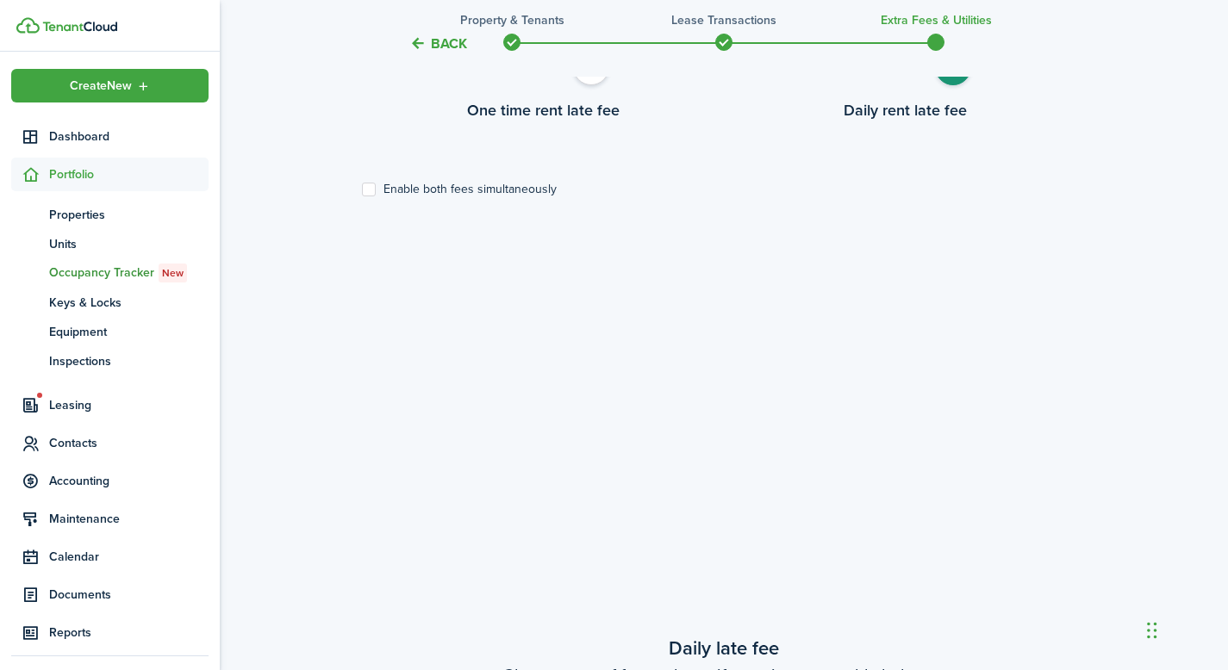
click at [507, 190] on label "Enable both fees simultaneously" at bounding box center [459, 190] width 195 height 14
click at [362, 190] on input "Enable both fees simultaneously" at bounding box center [361, 189] width 1 height 1
checkbox input "true"
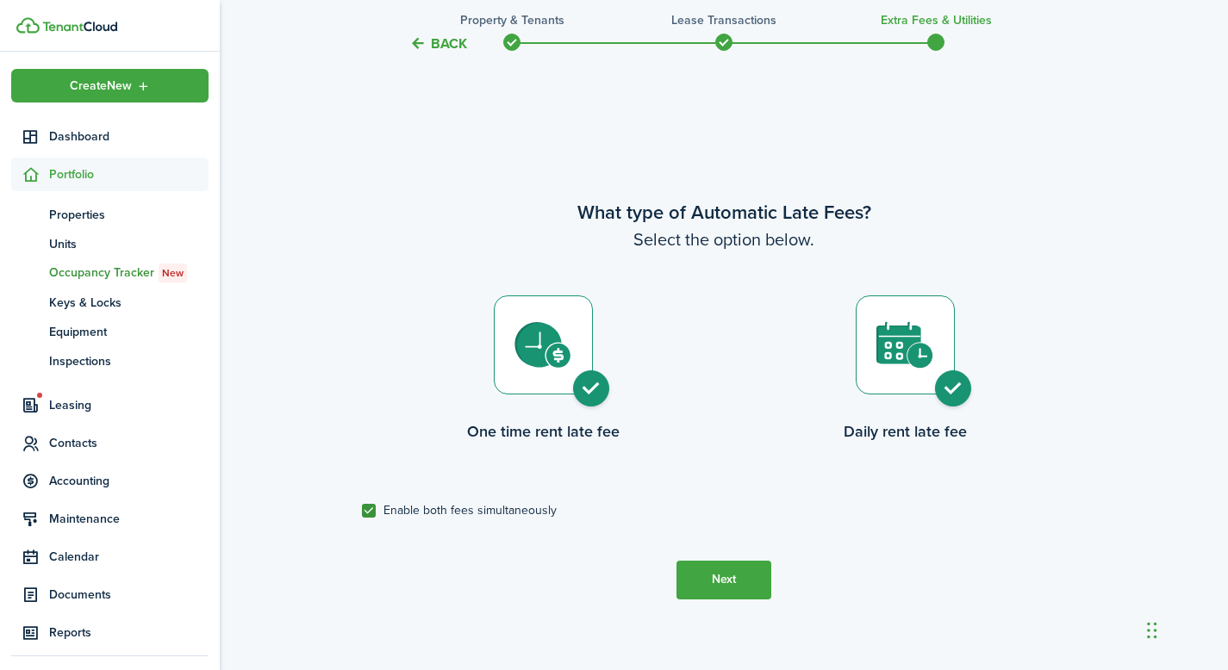
scroll to position [555, 0]
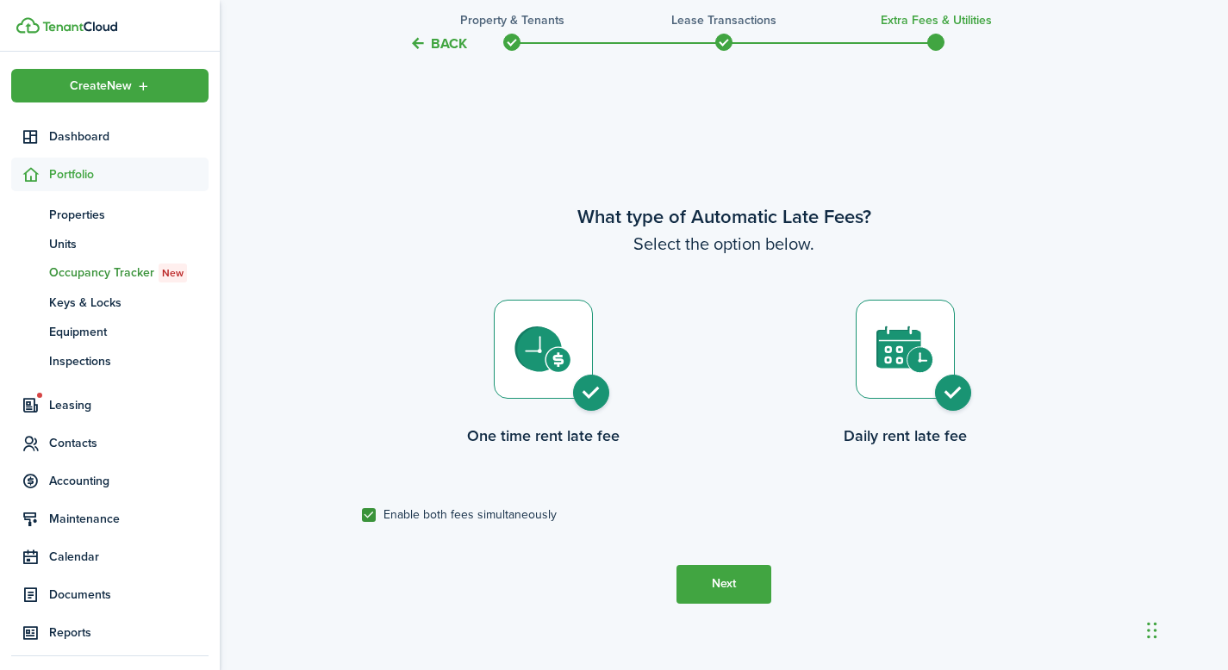
click at [744, 591] on button "Next" at bounding box center [723, 584] width 95 height 39
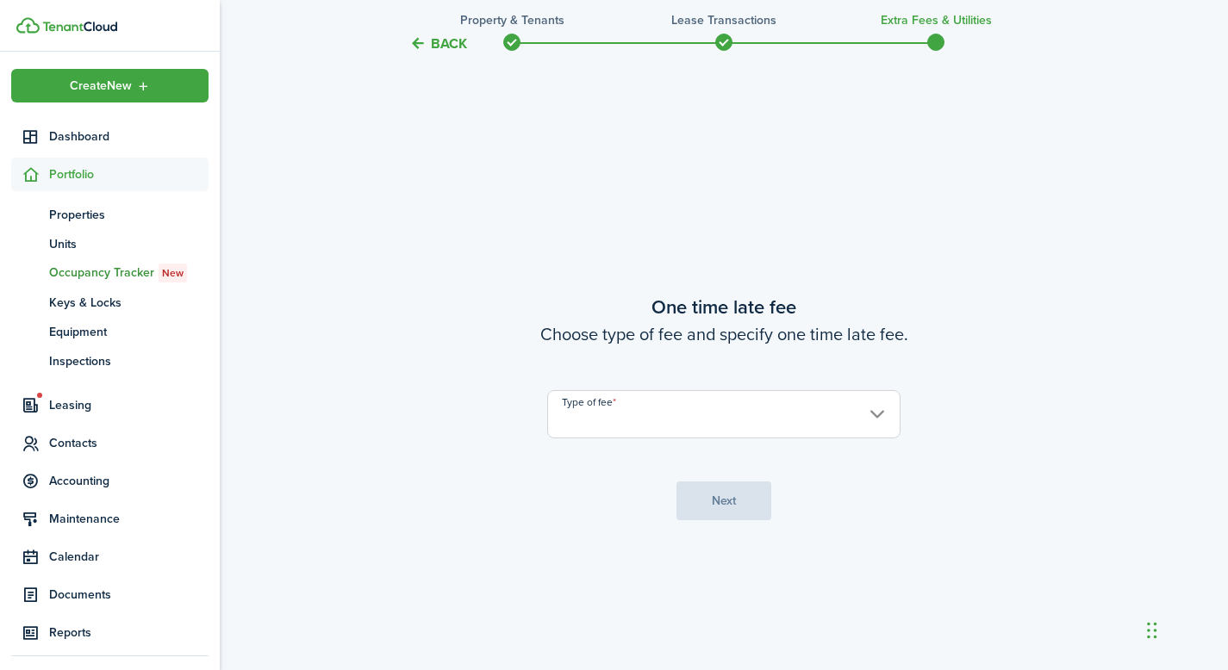
scroll to position [1225, 0]
click at [661, 404] on input "Type of fee" at bounding box center [723, 411] width 353 height 48
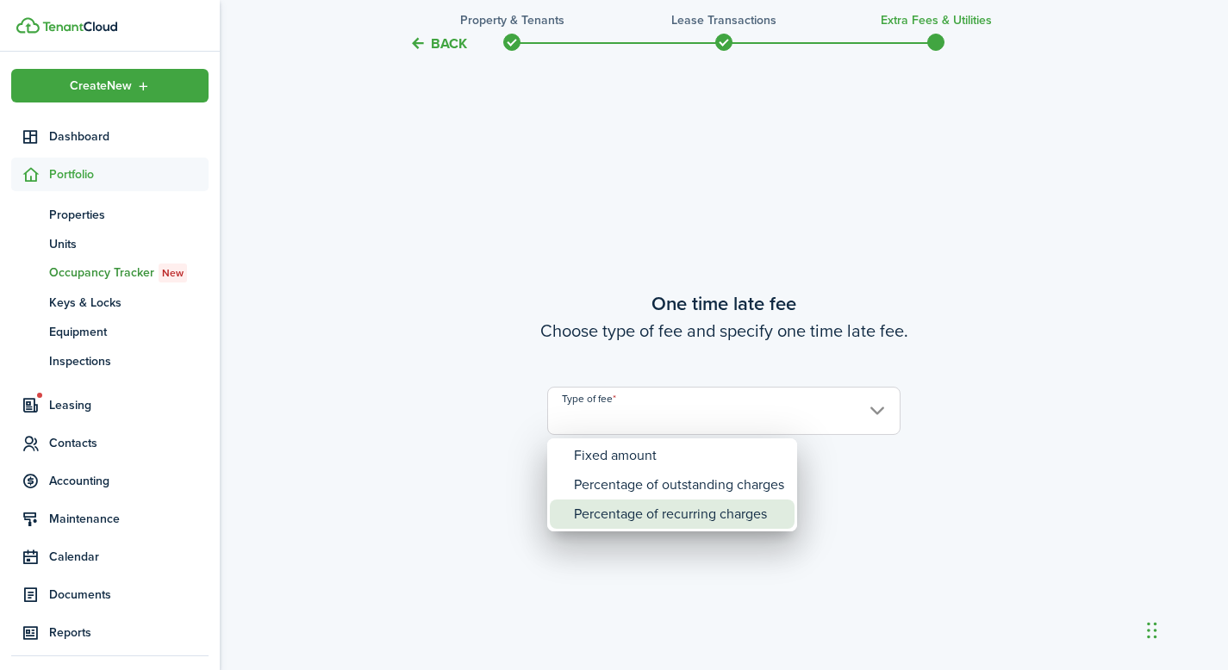
click at [634, 510] on div "Percentage of recurring charges" at bounding box center [679, 514] width 210 height 29
type input "Percentage of recurring charges"
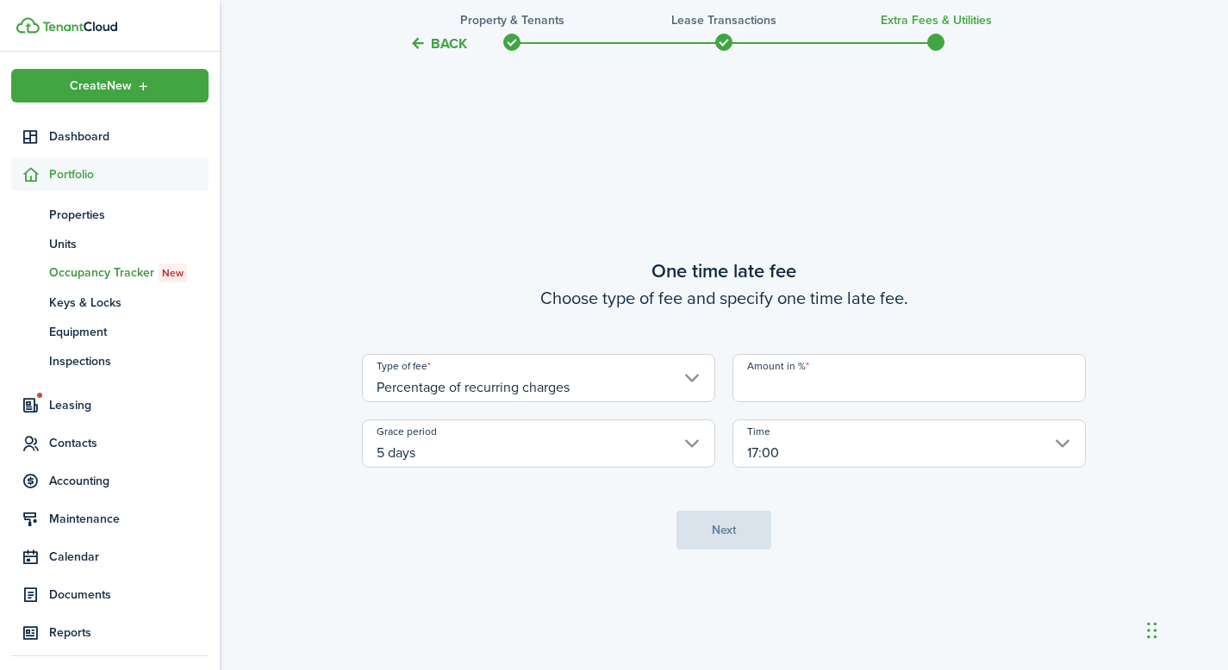
click at [602, 446] on input "5 days" at bounding box center [538, 444] width 353 height 48
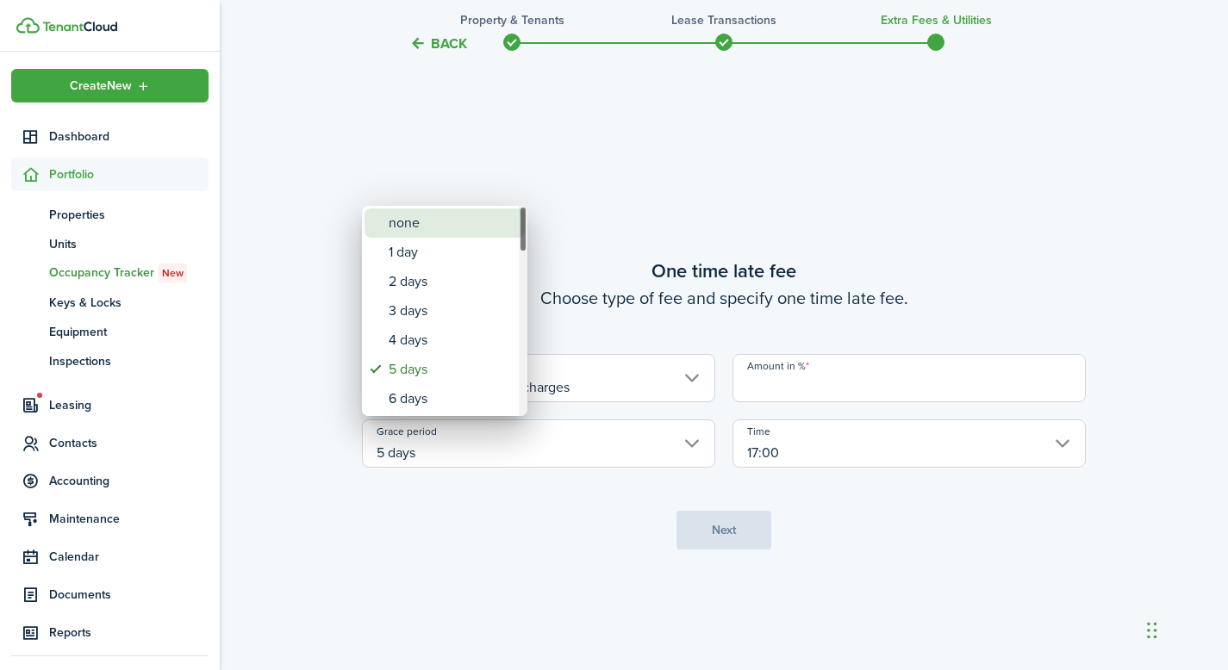
click at [445, 227] on div "none" at bounding box center [452, 222] width 126 height 29
type input "none"
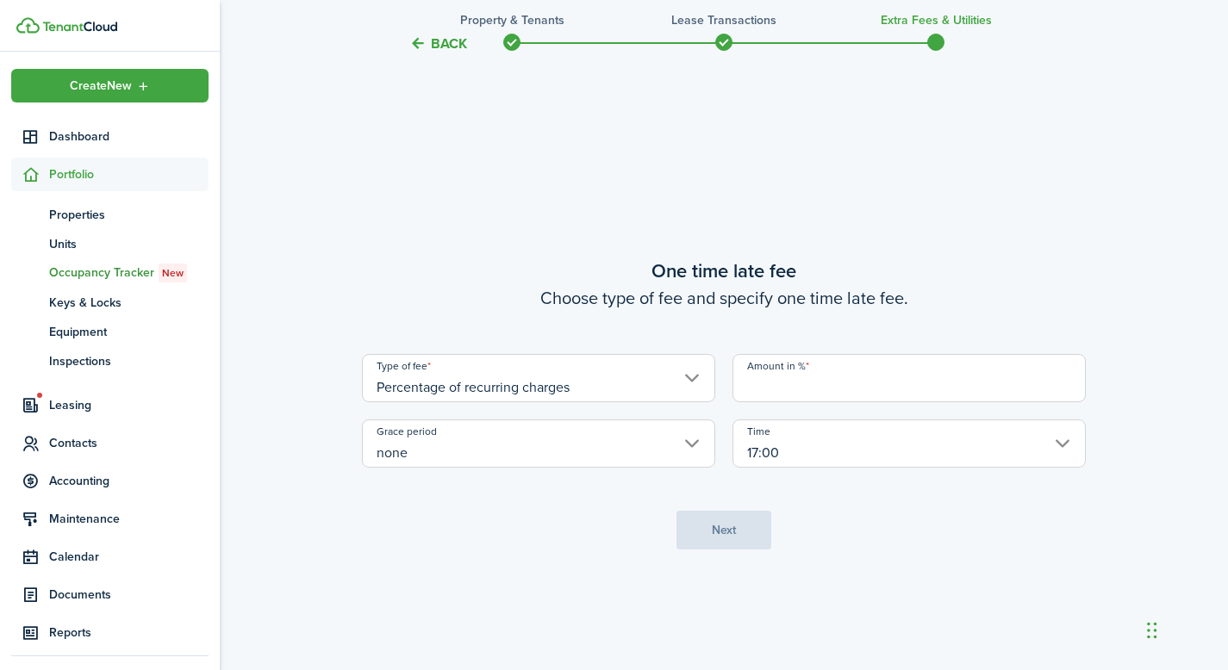
click at [828, 451] on input "17:00" at bounding box center [908, 444] width 353 height 48
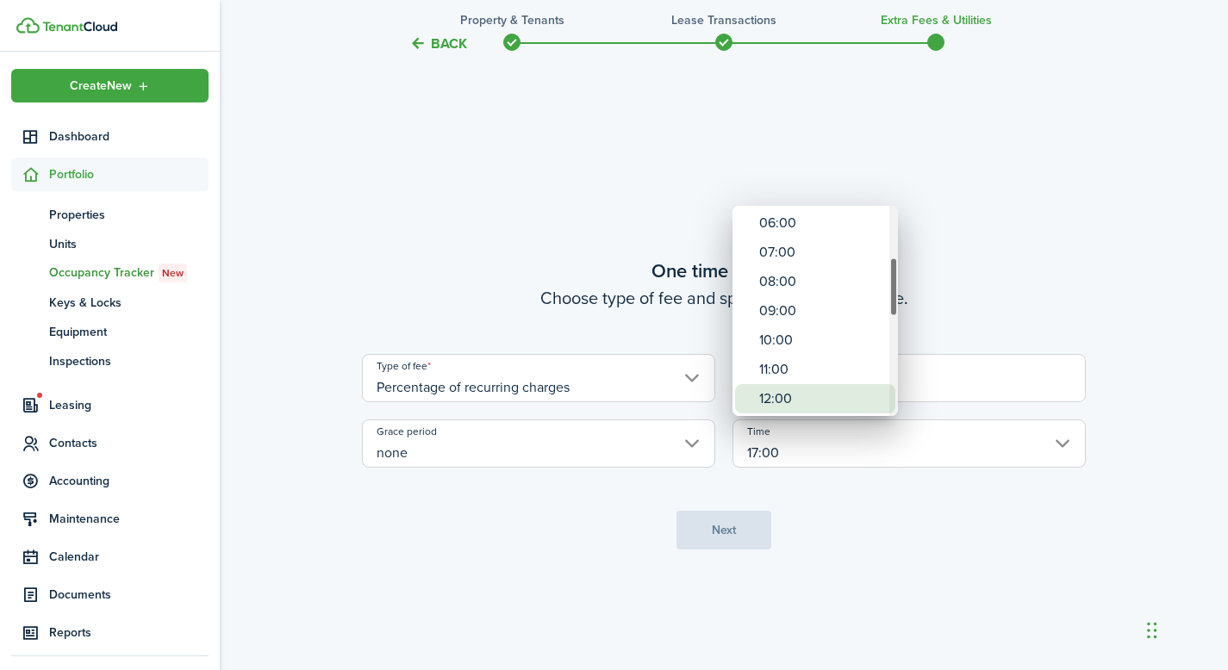
click at [775, 395] on div "12:00" at bounding box center [822, 398] width 126 height 29
type input "12:00"
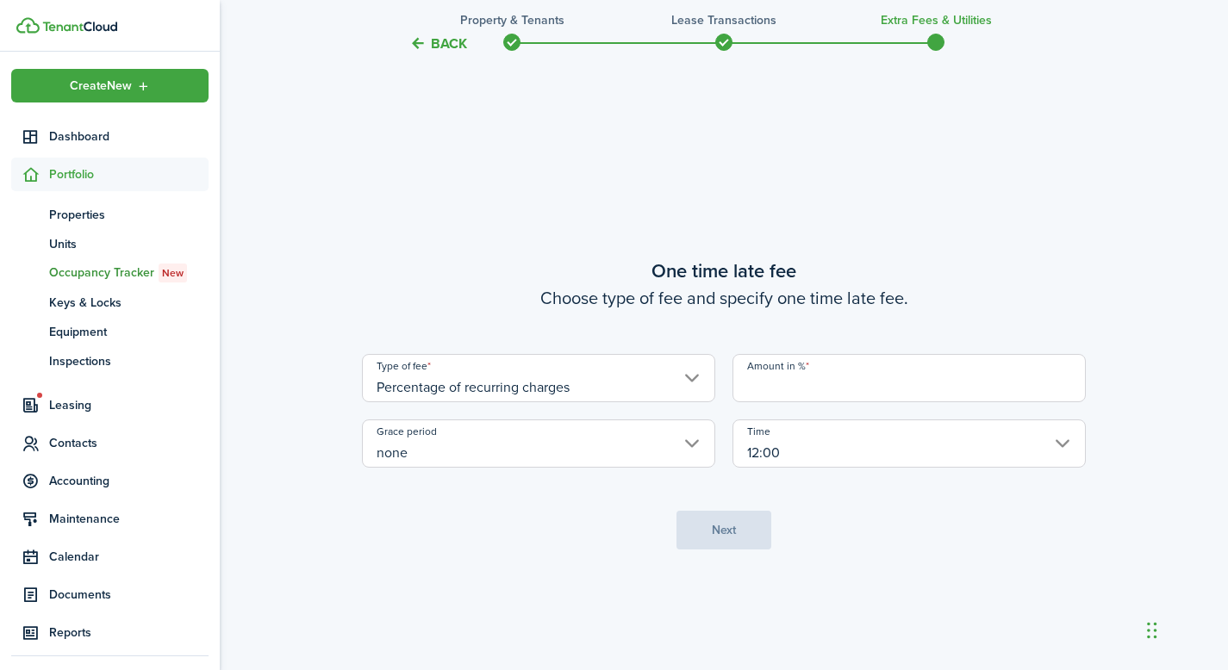
click at [826, 387] on input "Amount in %" at bounding box center [908, 378] width 353 height 48
type input "8"
click at [885, 509] on tc-wizard-step "One time late fee Choose type of fee and specify one time late fee. Type of fee…" at bounding box center [724, 403] width 724 height 670
click at [747, 521] on button "Next" at bounding box center [723, 530] width 95 height 39
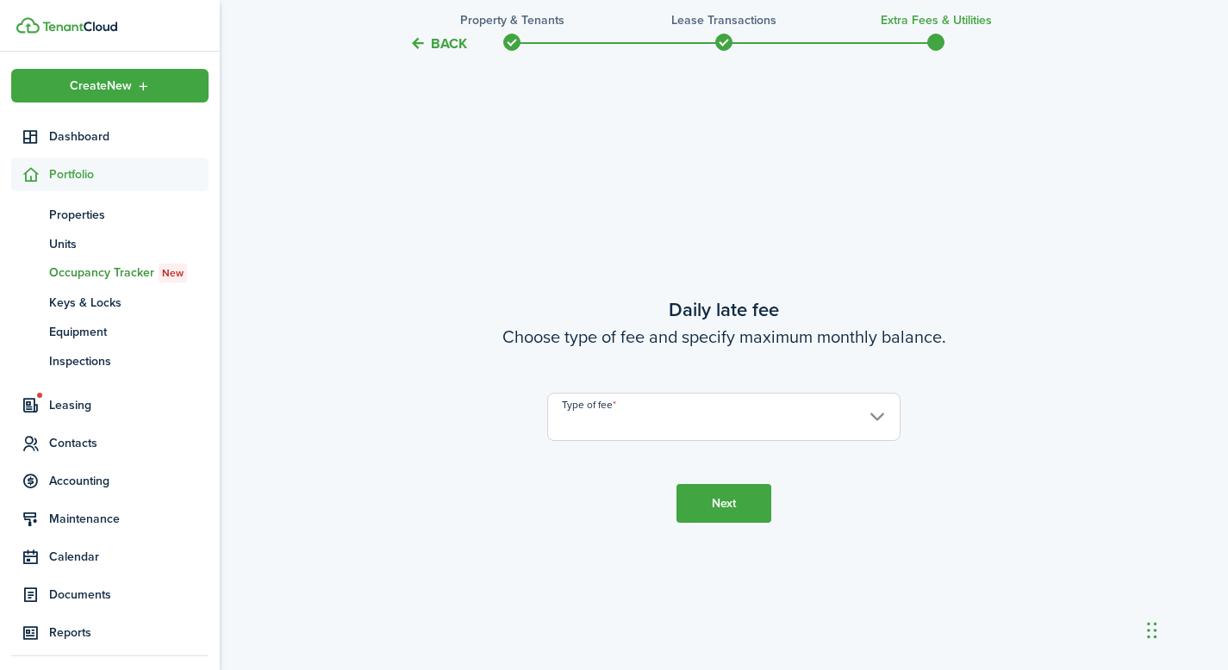
scroll to position [1895, 0]
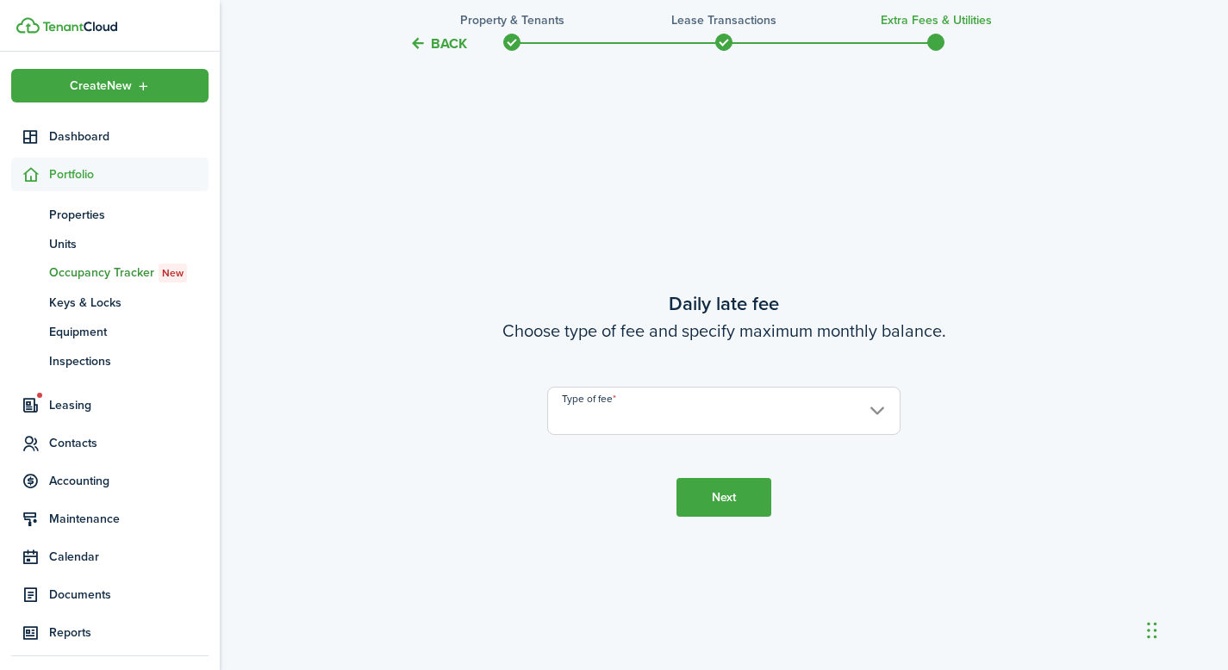
click at [784, 419] on input "Type of fee" at bounding box center [723, 411] width 353 height 48
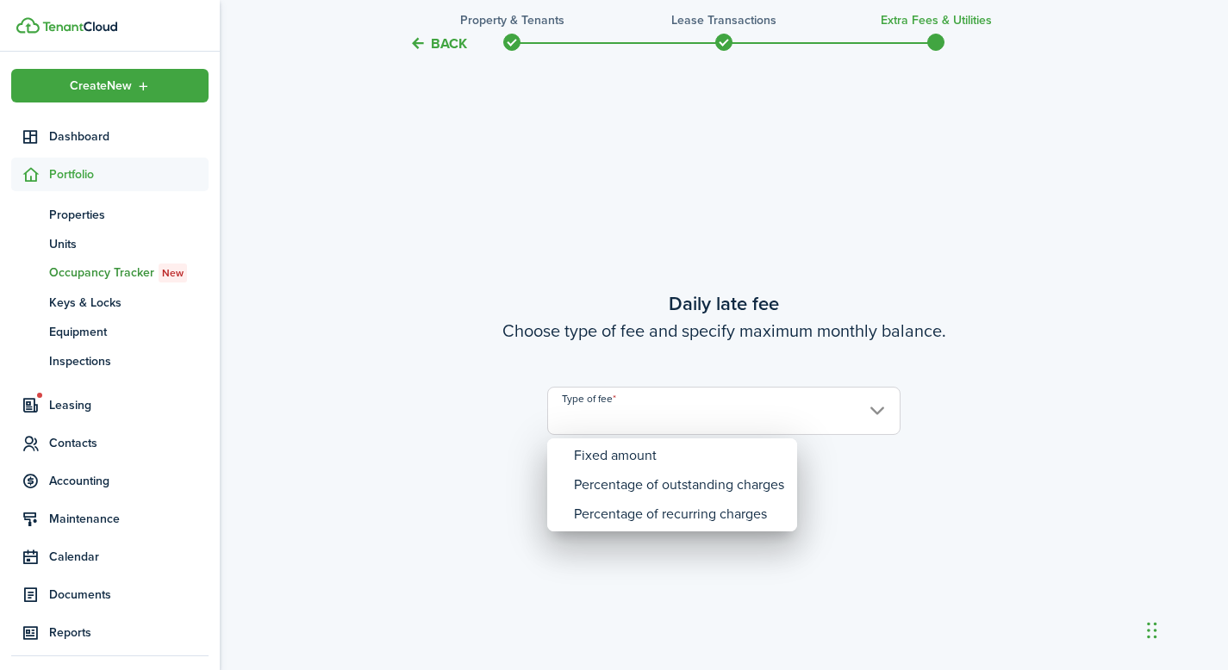
drag, startPoint x: 937, startPoint y: 466, endPoint x: 862, endPoint y: 397, distance: 102.5
click at [937, 468] on div at bounding box center [613, 335] width 1503 height 946
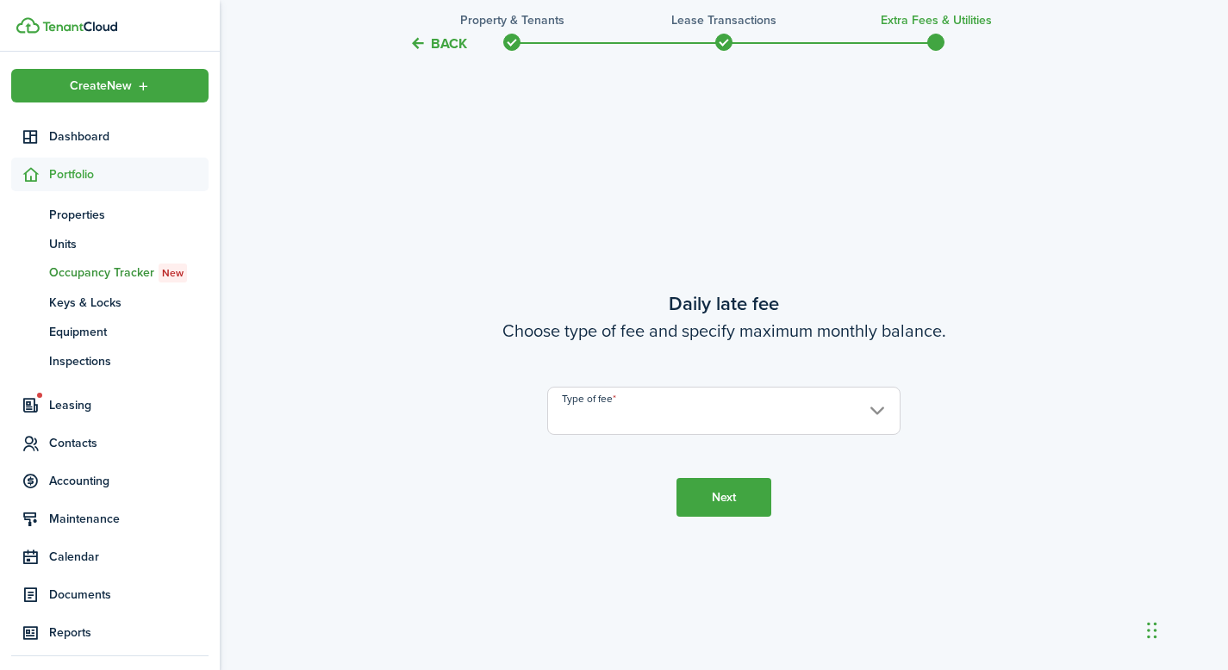
click at [453, 49] on button "Back" at bounding box center [438, 43] width 58 height 18
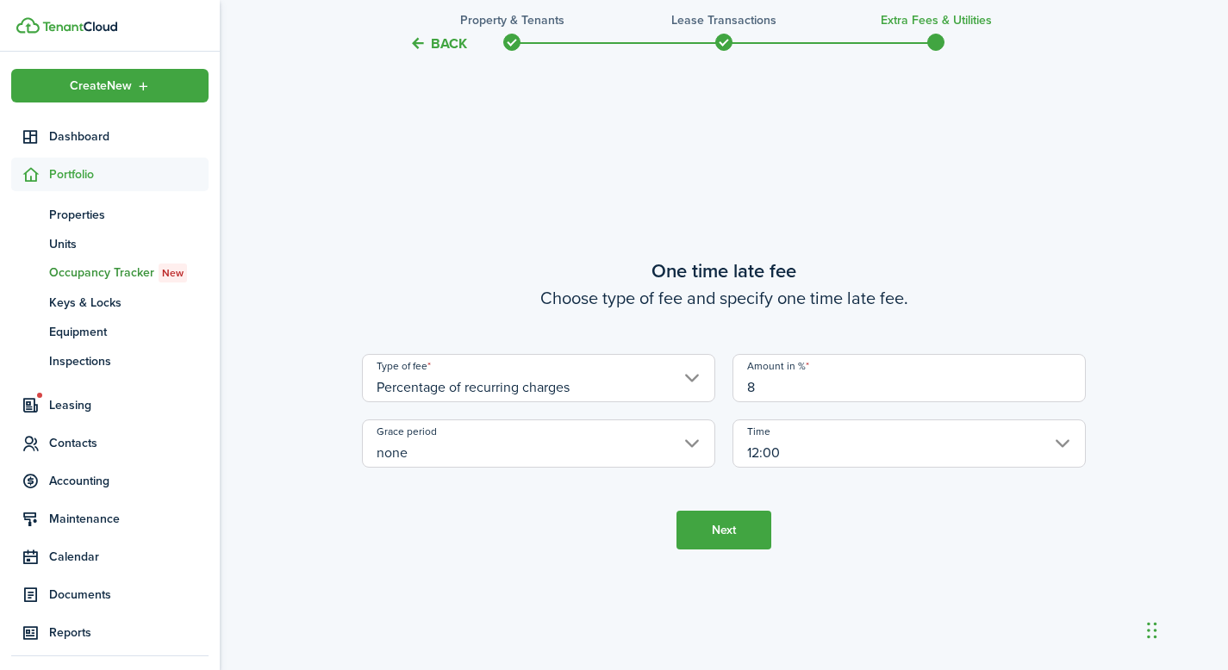
click at [453, 49] on button "Back" at bounding box center [438, 43] width 58 height 18
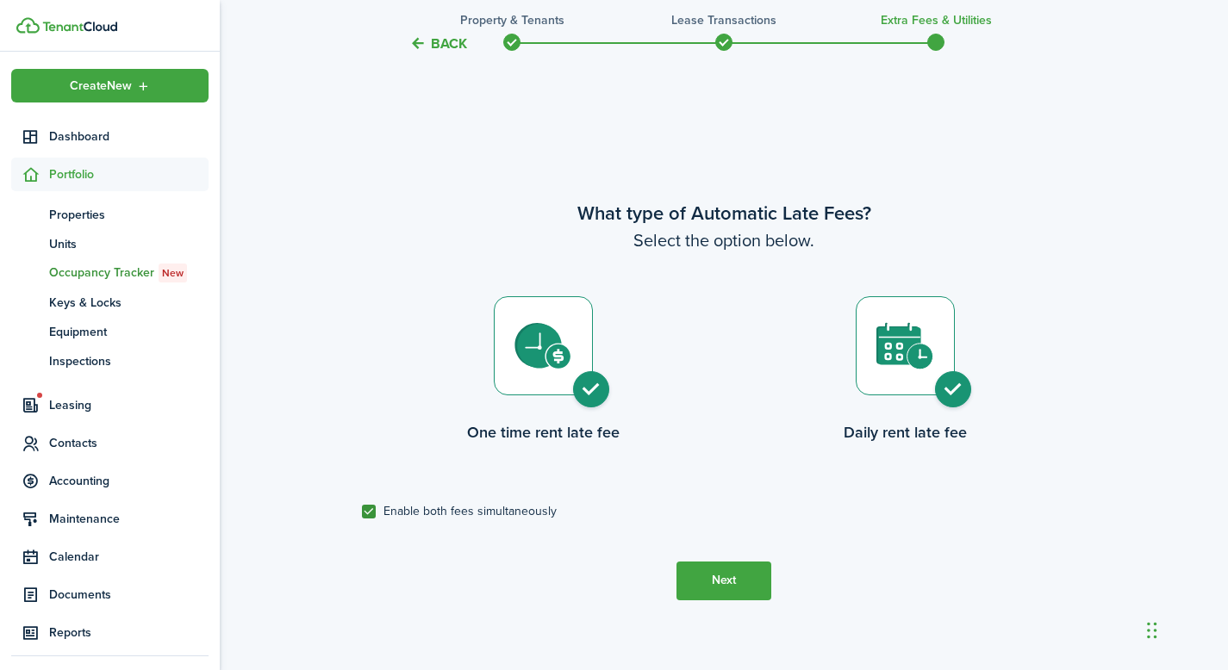
scroll to position [555, 0]
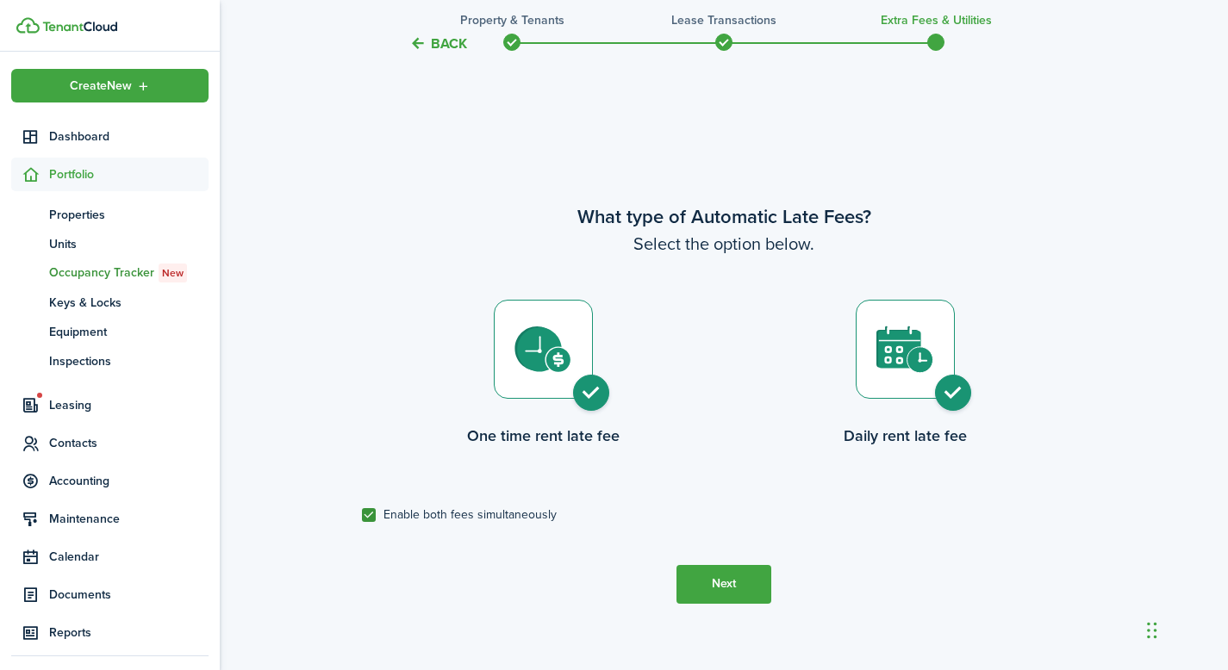
click at [364, 513] on div "Back Property & Tenants Lease Transactions Extra fees & Utilities Do you want t…" at bounding box center [724, 121] width 1008 height 1233
click at [373, 514] on label "Enable both fees simultaneously" at bounding box center [459, 515] width 195 height 14
click at [362, 514] on input "Enable both fees simultaneously" at bounding box center [361, 514] width 1 height 1
checkbox input "false"
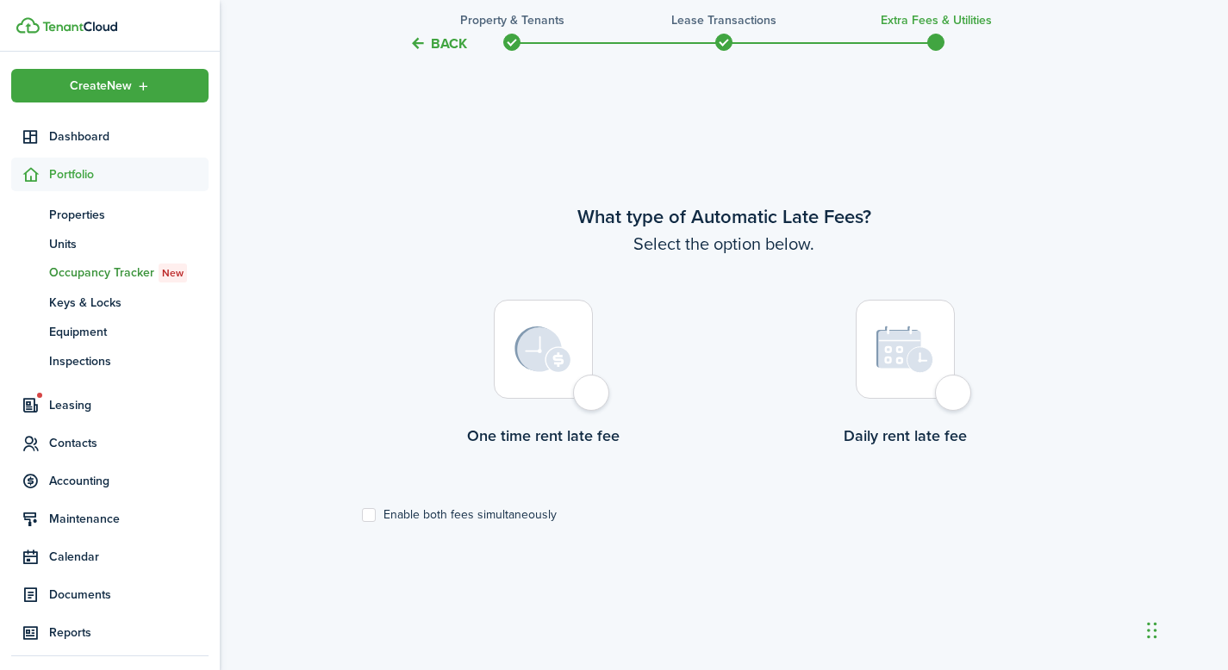
click at [516, 352] on img at bounding box center [542, 350] width 57 height 47
radio input "true"
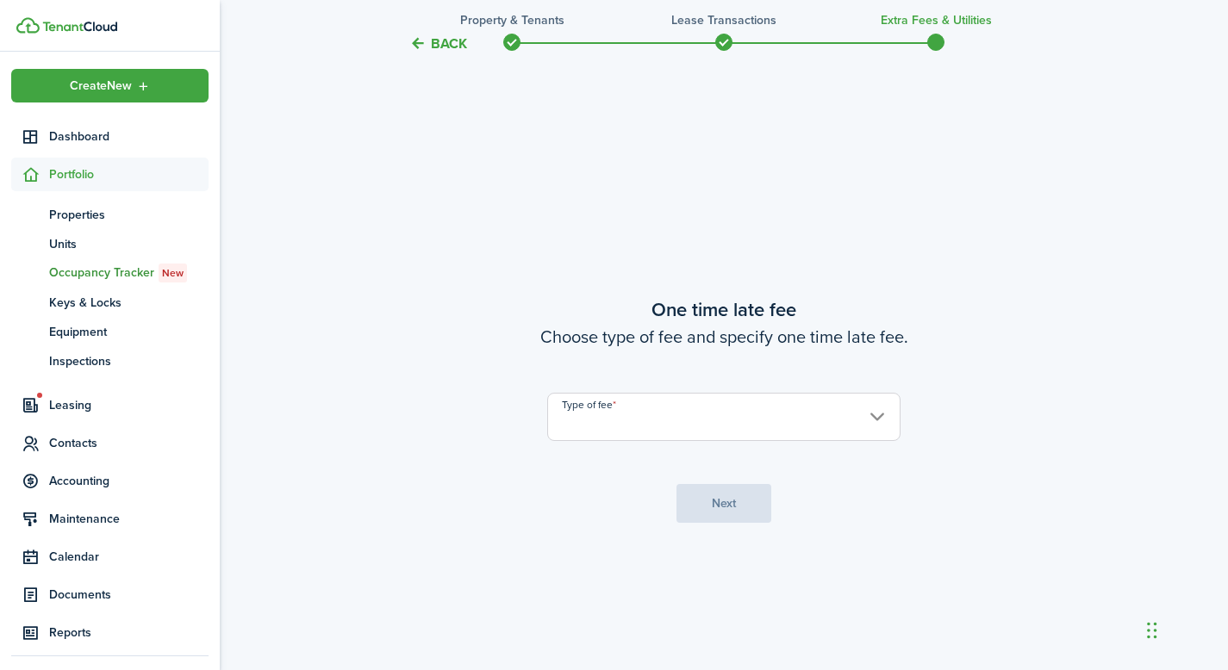
scroll to position [1225, 0]
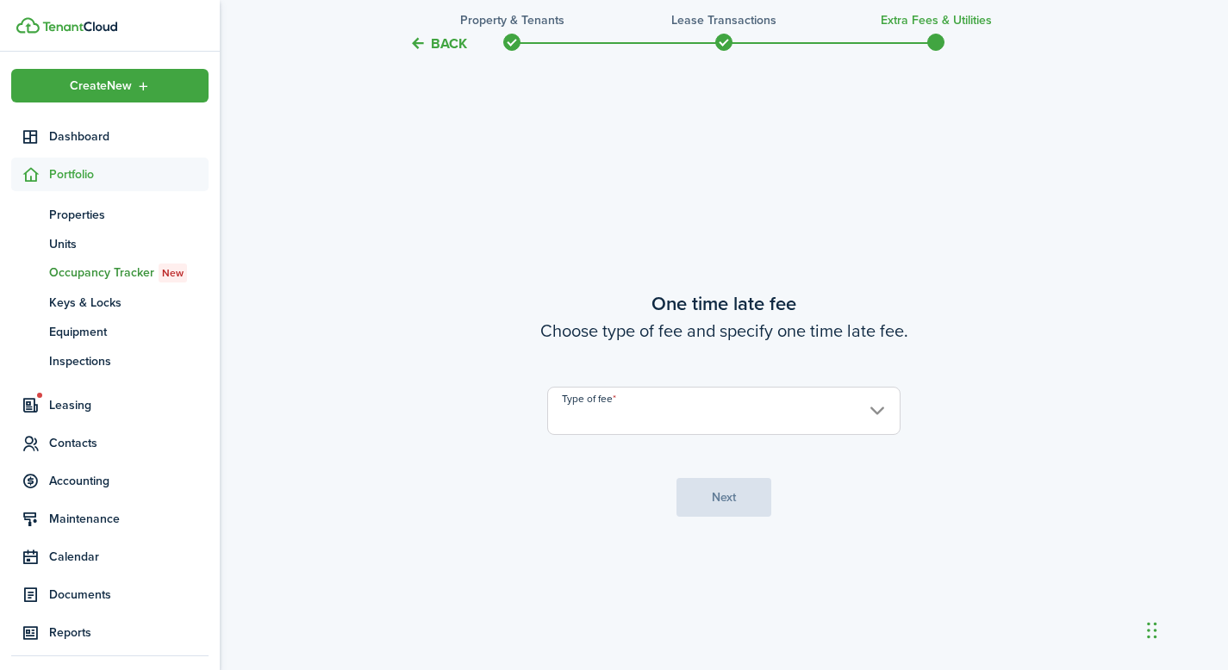
click at [594, 417] on input "Type of fee" at bounding box center [723, 411] width 353 height 48
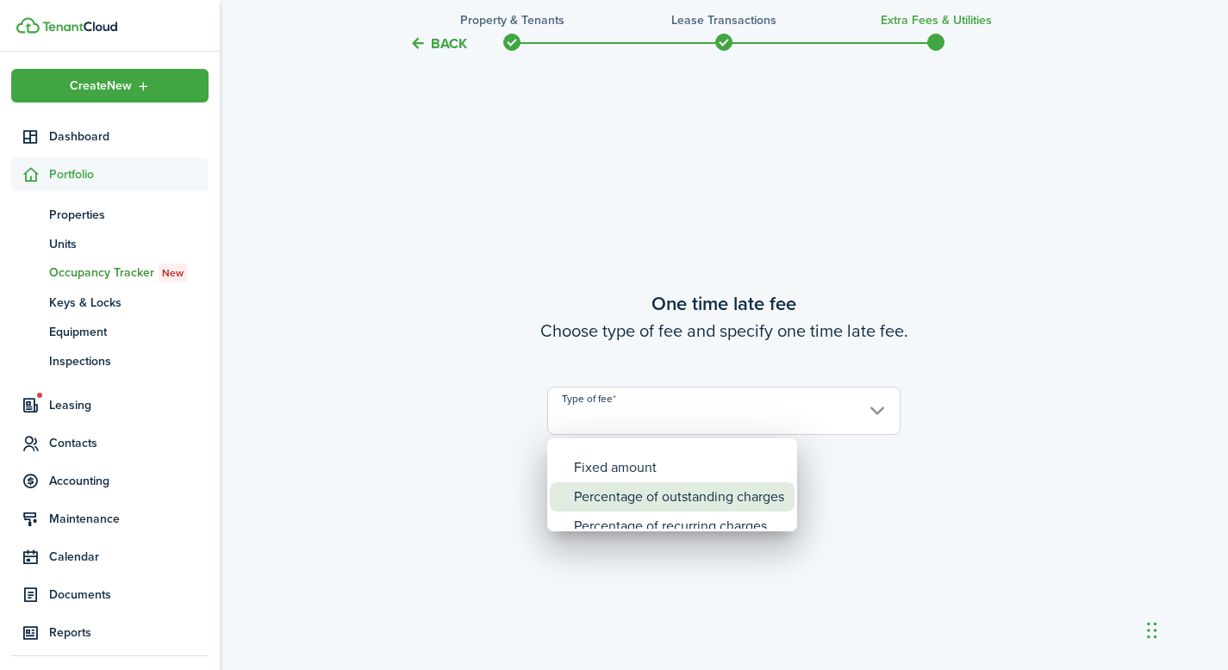
drag, startPoint x: 634, startPoint y: 479, endPoint x: 638, endPoint y: 491, distance: 12.5
click at [638, 491] on div "Percentage of outstanding charges" at bounding box center [679, 496] width 210 height 29
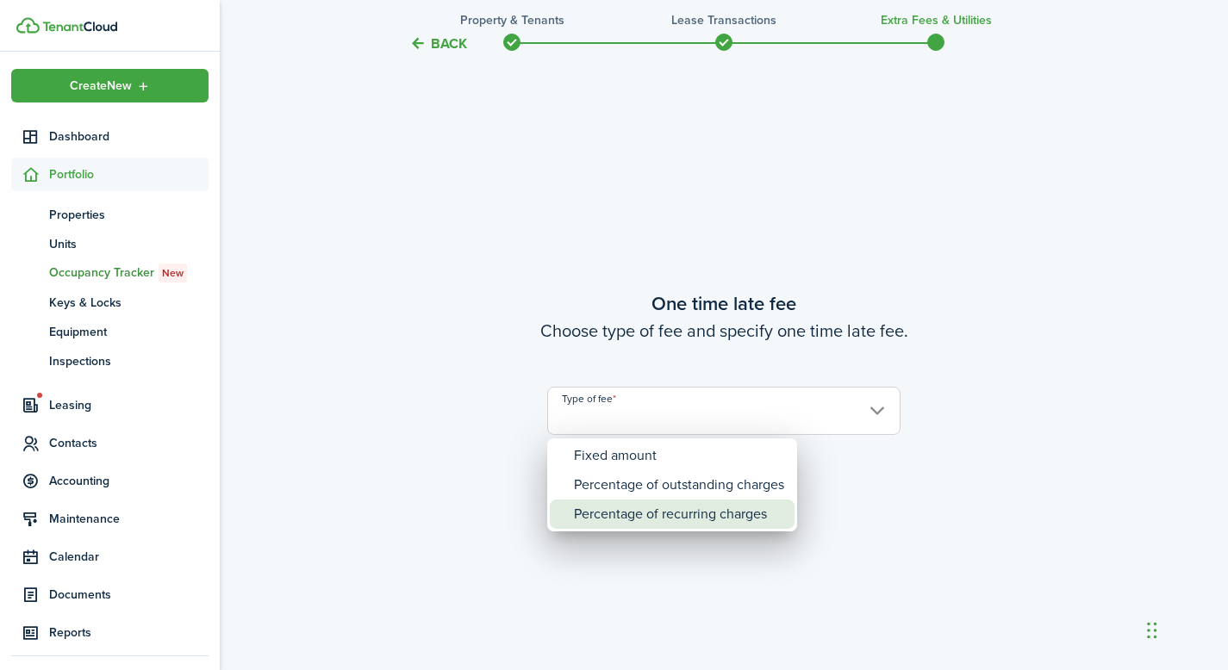
click at [640, 508] on div "Percentage of recurring charges" at bounding box center [679, 514] width 210 height 29
type input "Percentage of recurring charges"
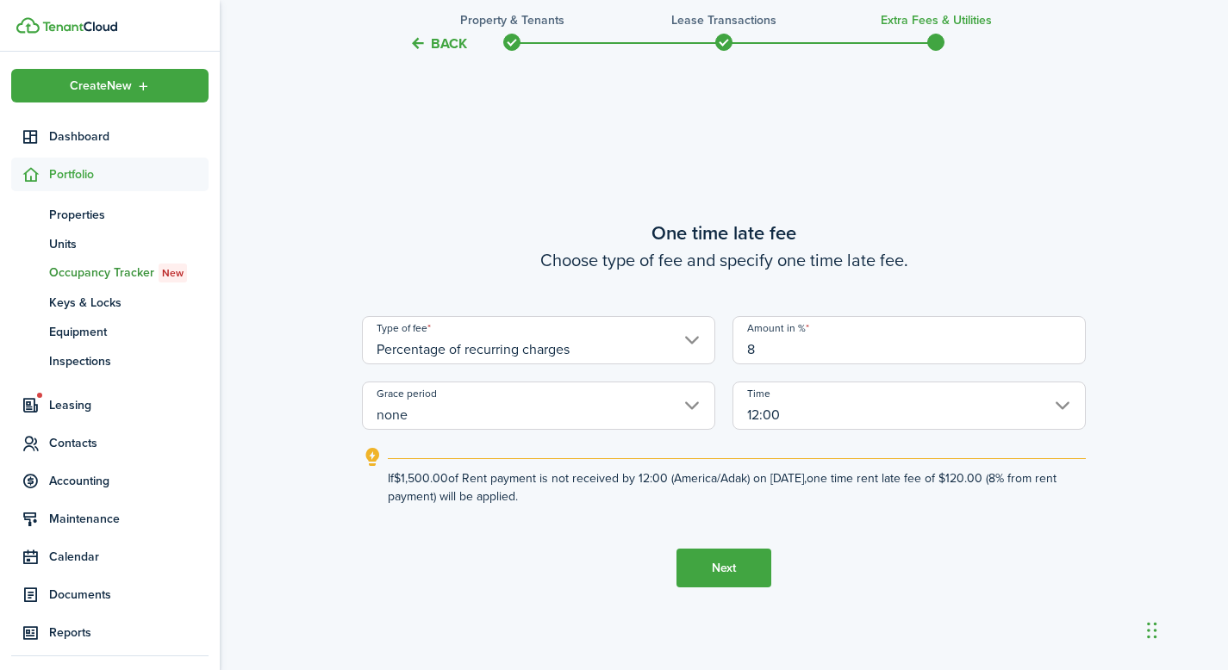
click at [734, 557] on button "Next" at bounding box center [723, 568] width 95 height 39
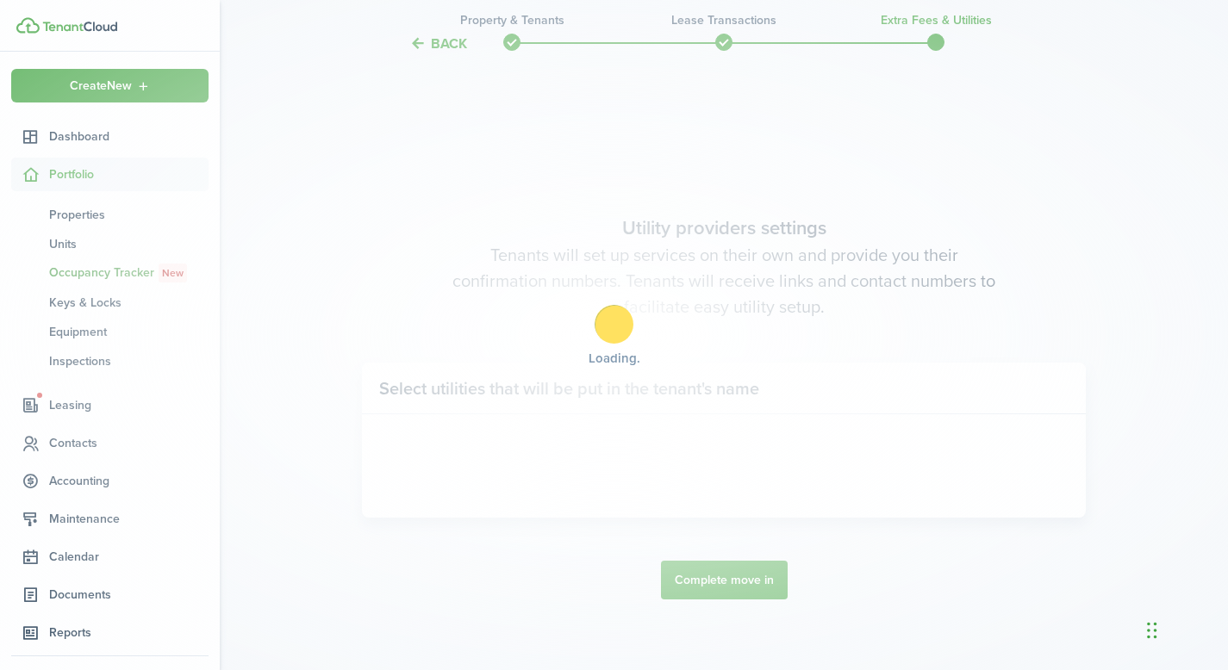
scroll to position [1895, 0]
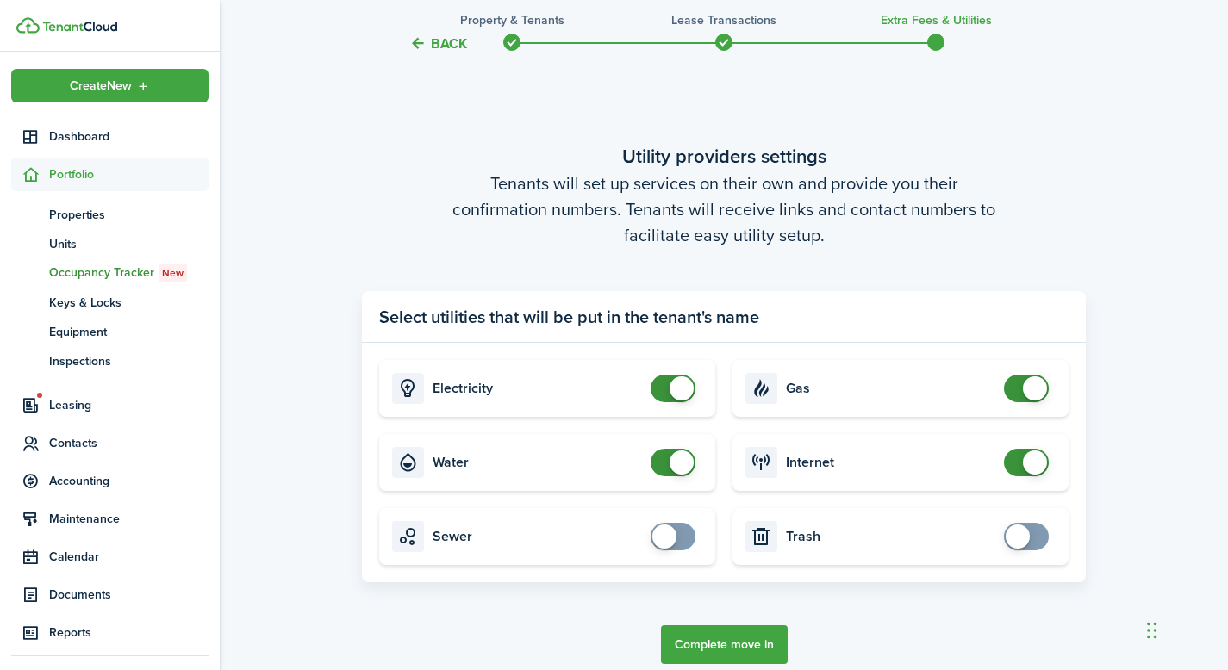
checkbox input "false"
click at [679, 388] on span at bounding box center [681, 388] width 24 height 24
checkbox input "false"
click at [674, 464] on span at bounding box center [681, 463] width 24 height 24
checkbox input "false"
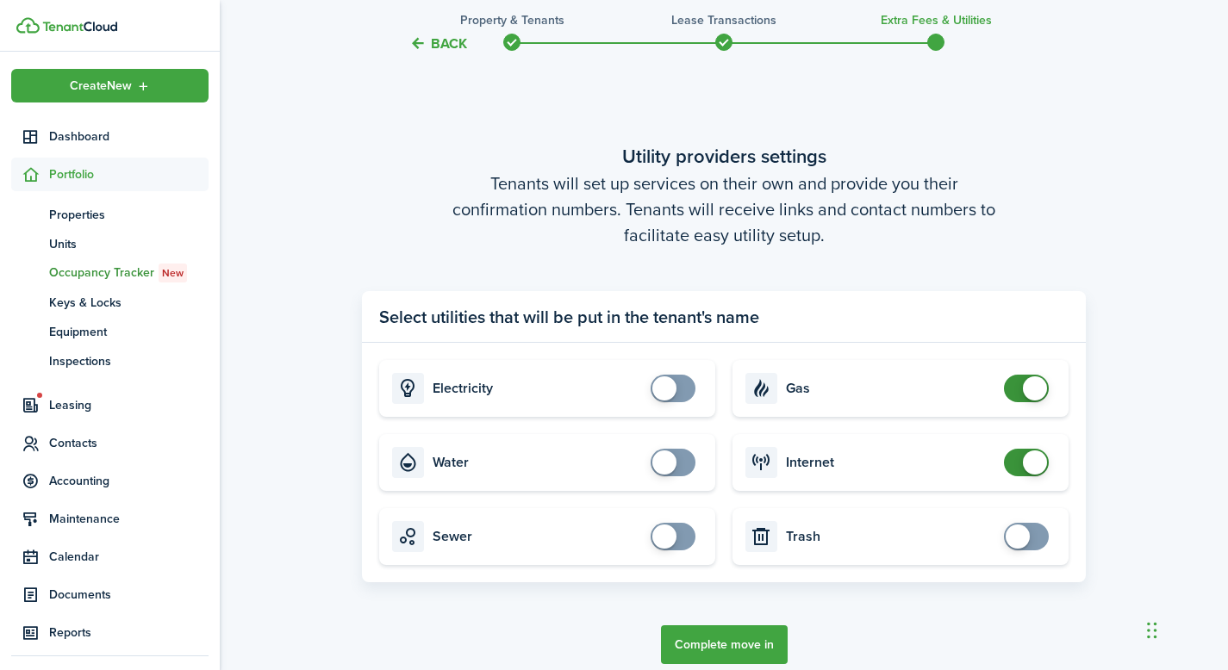
click at [1036, 464] on span at bounding box center [1035, 463] width 24 height 24
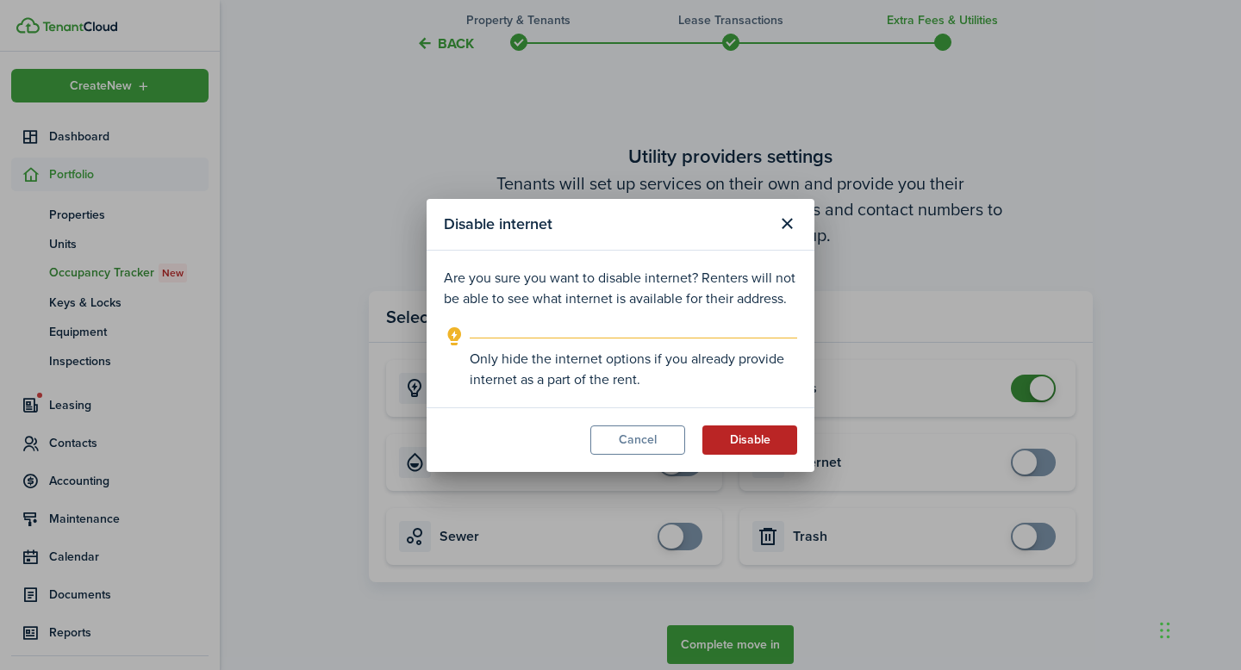
click at [761, 445] on button "Disable" at bounding box center [749, 440] width 95 height 29
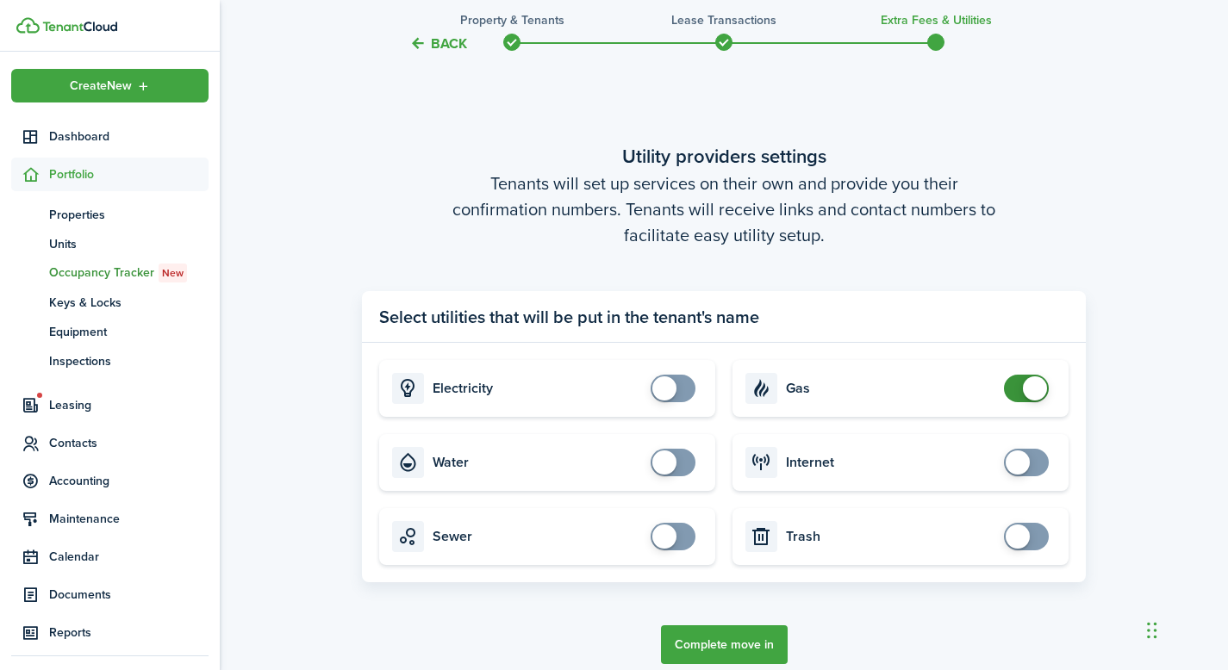
checkbox input "false"
click at [1031, 389] on span at bounding box center [1035, 388] width 24 height 24
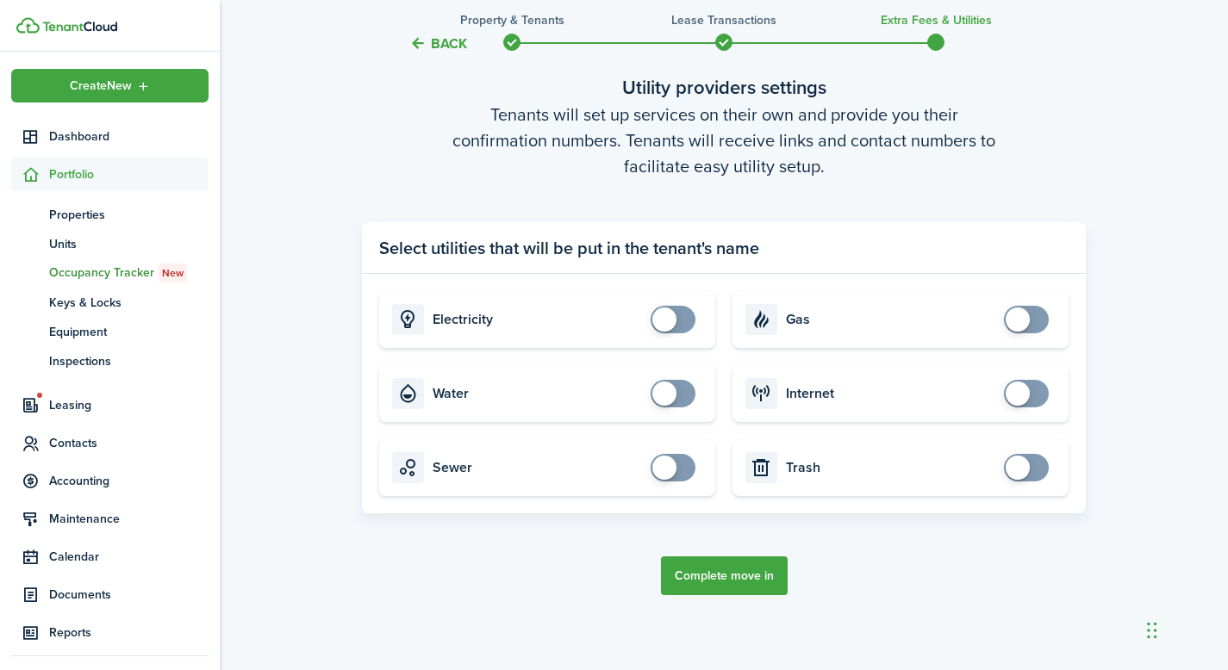
scroll to position [1982, 0]
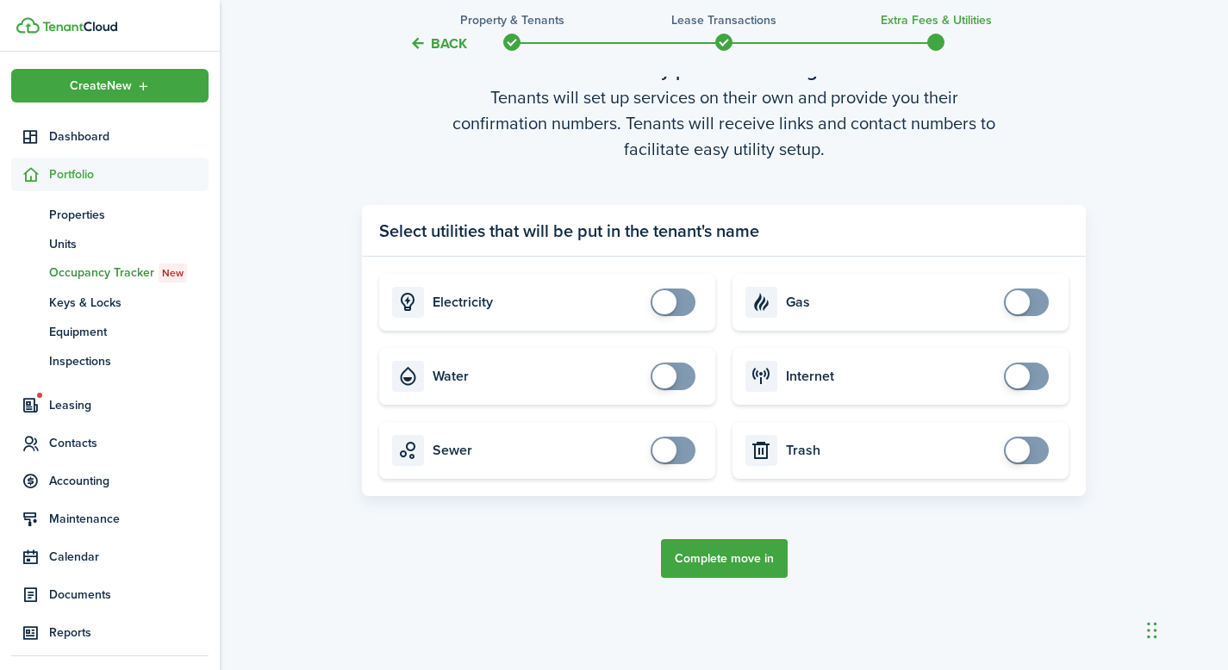
click at [760, 562] on button "Complete move in" at bounding box center [724, 558] width 127 height 39
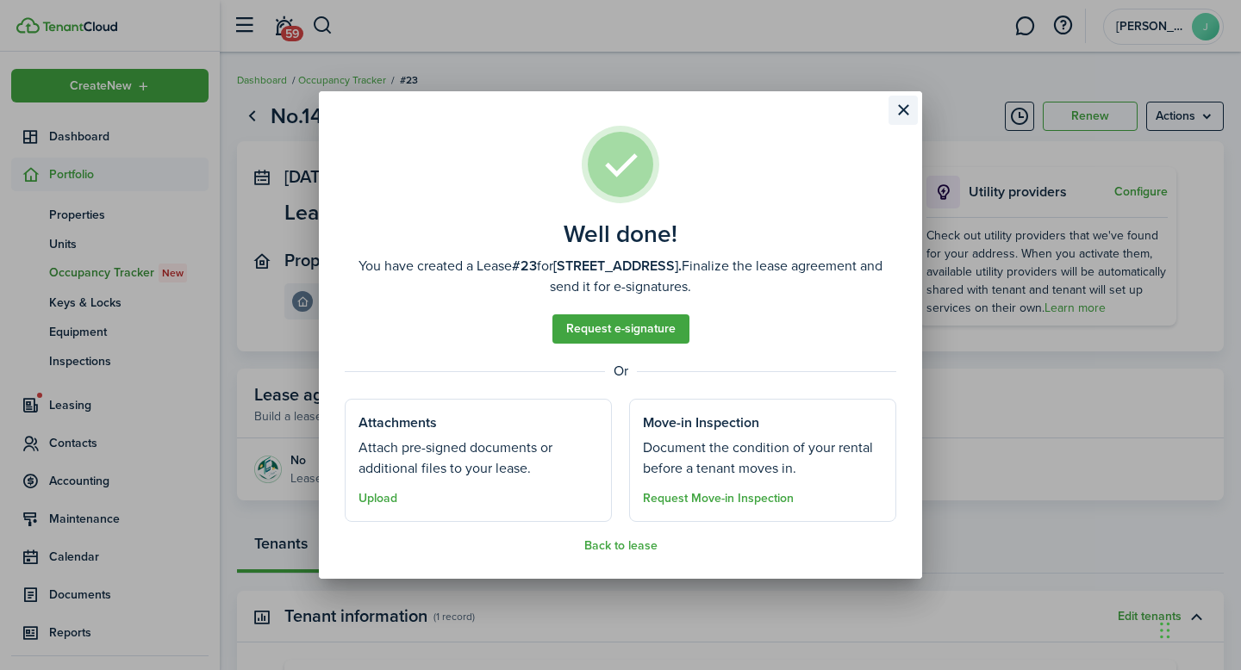
click at [905, 111] on button "Close modal" at bounding box center [902, 110] width 29 height 29
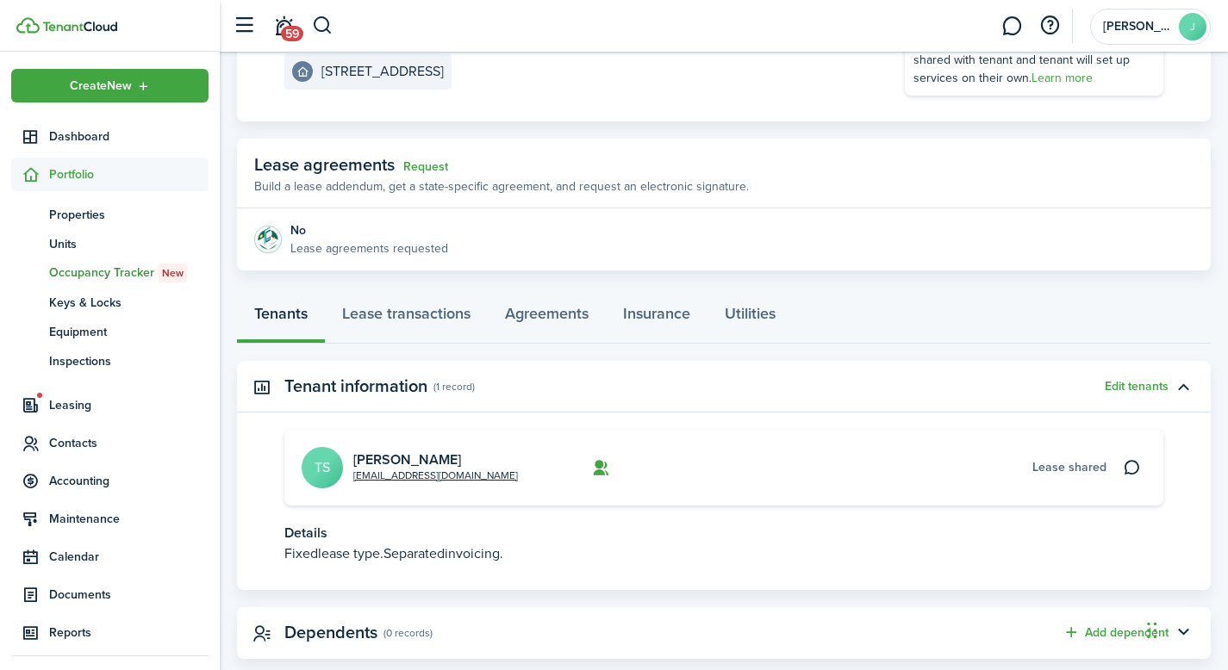
scroll to position [265, 0]
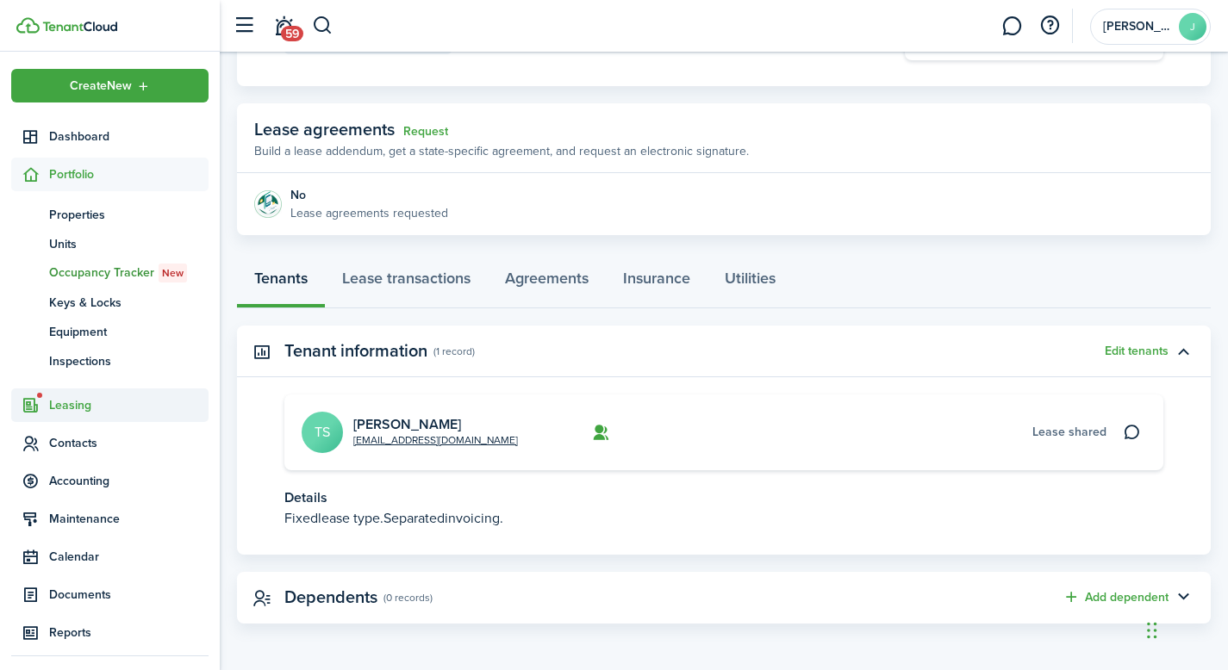
click at [82, 403] on span "Leasing" at bounding box center [128, 405] width 159 height 18
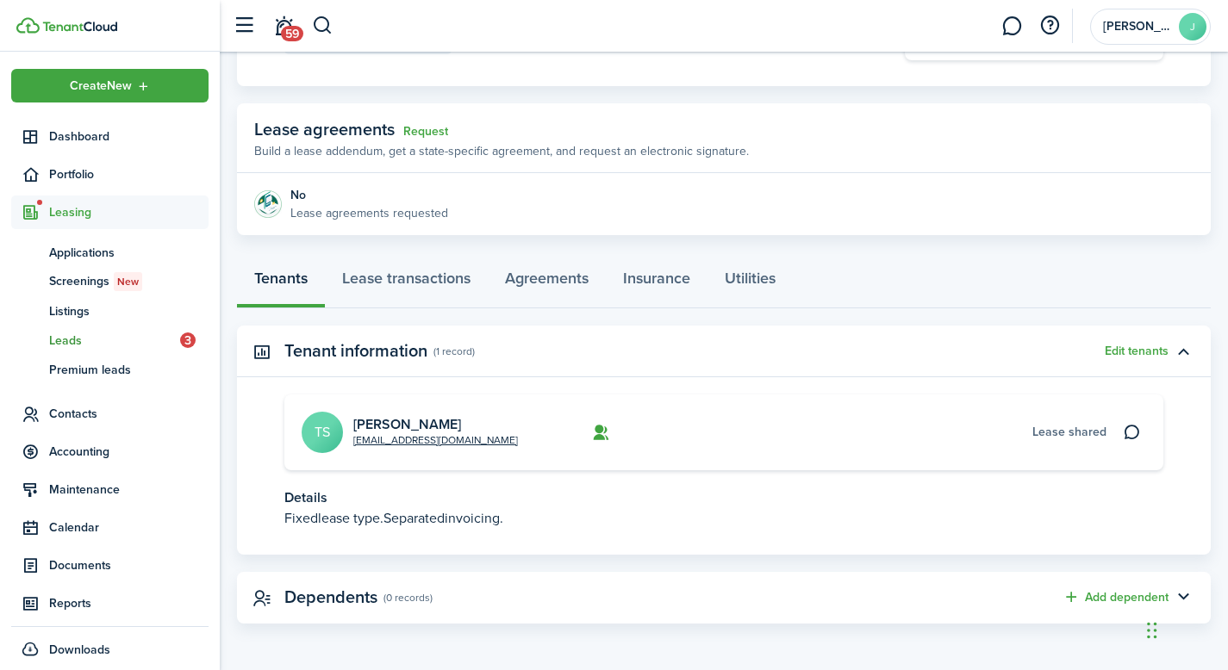
click at [102, 343] on span "Leads" at bounding box center [114, 341] width 131 height 18
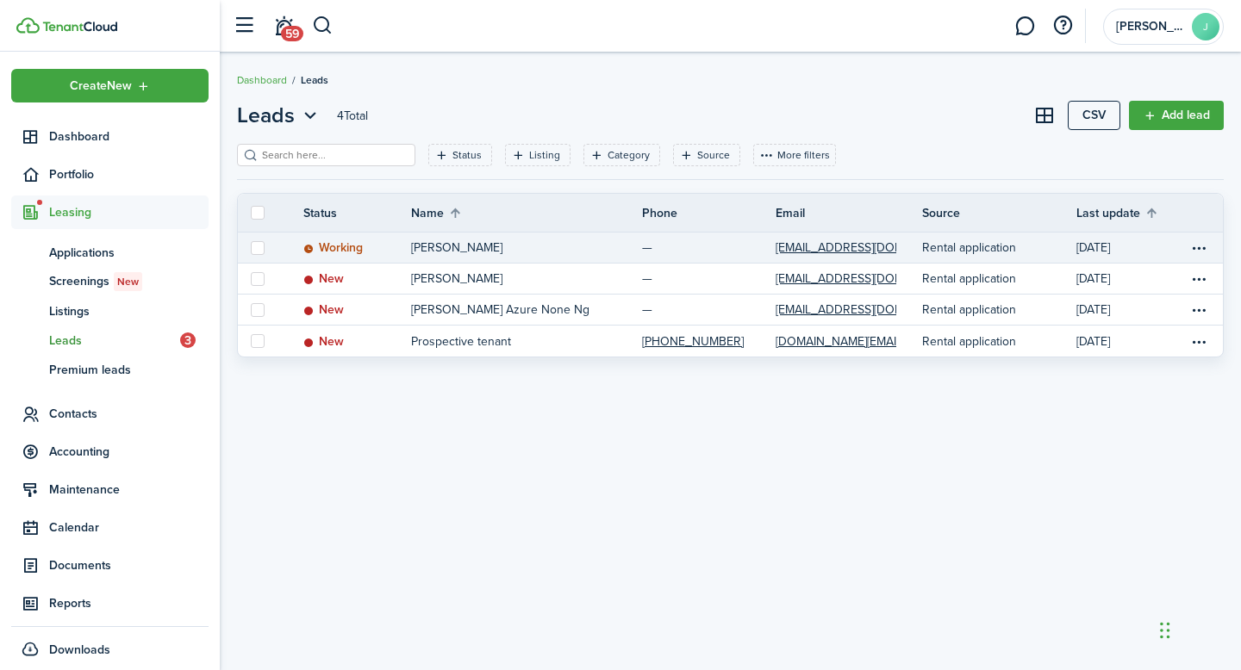
click at [554, 249] on link "[PERSON_NAME]" at bounding box center [526, 248] width 231 height 30
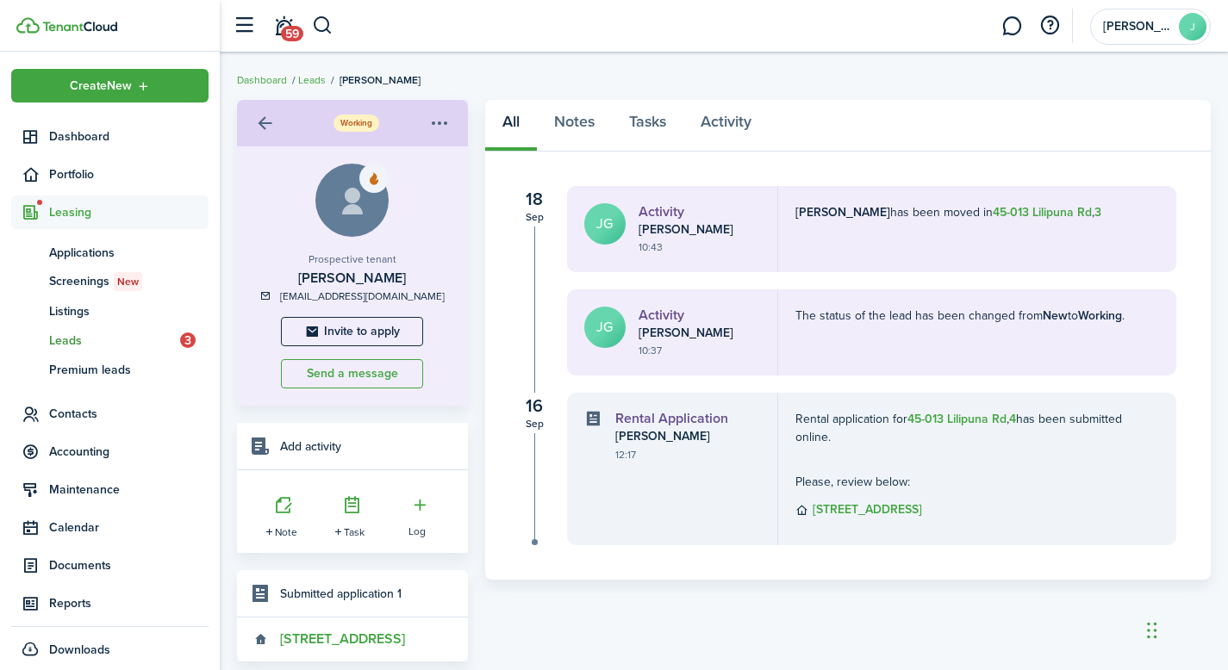
drag, startPoint x: 419, startPoint y: 281, endPoint x: 282, endPoint y: 278, distance: 137.0
click at [282, 278] on h3 "[PERSON_NAME]" at bounding box center [352, 278] width 196 height 21
copy h3 "[PERSON_NAME]"
drag, startPoint x: 431, startPoint y: 297, endPoint x: 296, endPoint y: 297, distance: 134.4
click at [296, 297] on div "[EMAIL_ADDRESS][DOMAIN_NAME]" at bounding box center [352, 297] width 196 height 16
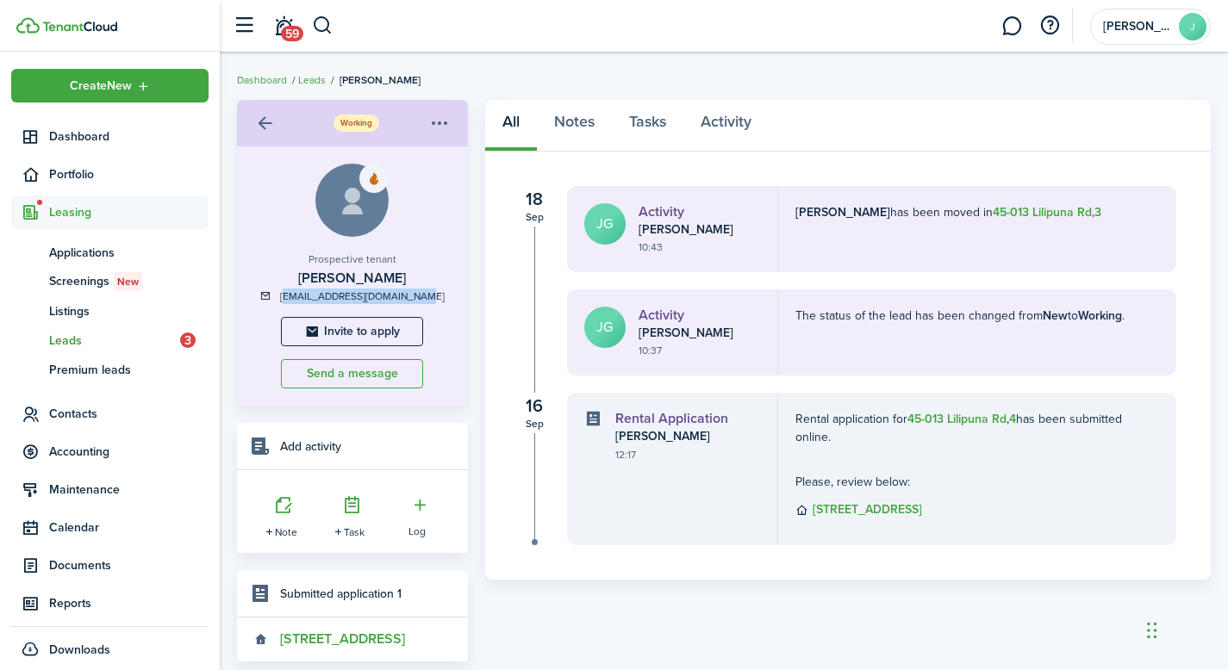
copy link "[EMAIL_ADDRESS][DOMAIN_NAME]"
click at [739, 125] on link "Activity" at bounding box center [725, 126] width 85 height 52
click at [1064, 212] on b "45-013 Lilipuna Rd" at bounding box center [1041, 212] width 99 height 18
